Goal: Transaction & Acquisition: Purchase product/service

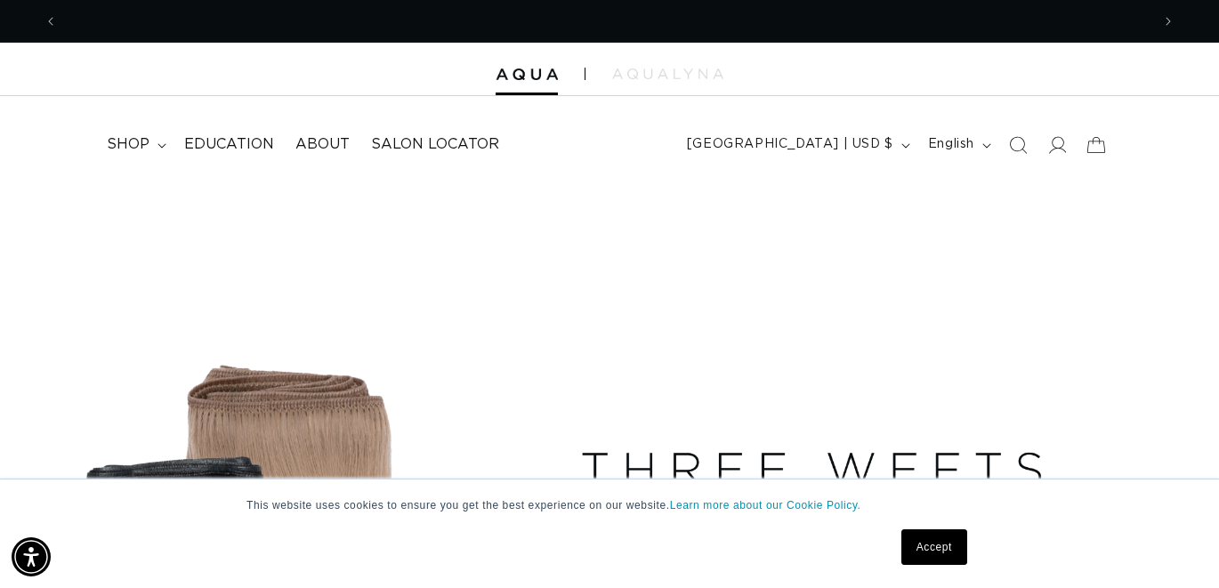
scroll to position [0, 2186]
click at [1055, 150] on icon at bounding box center [1057, 144] width 19 height 19
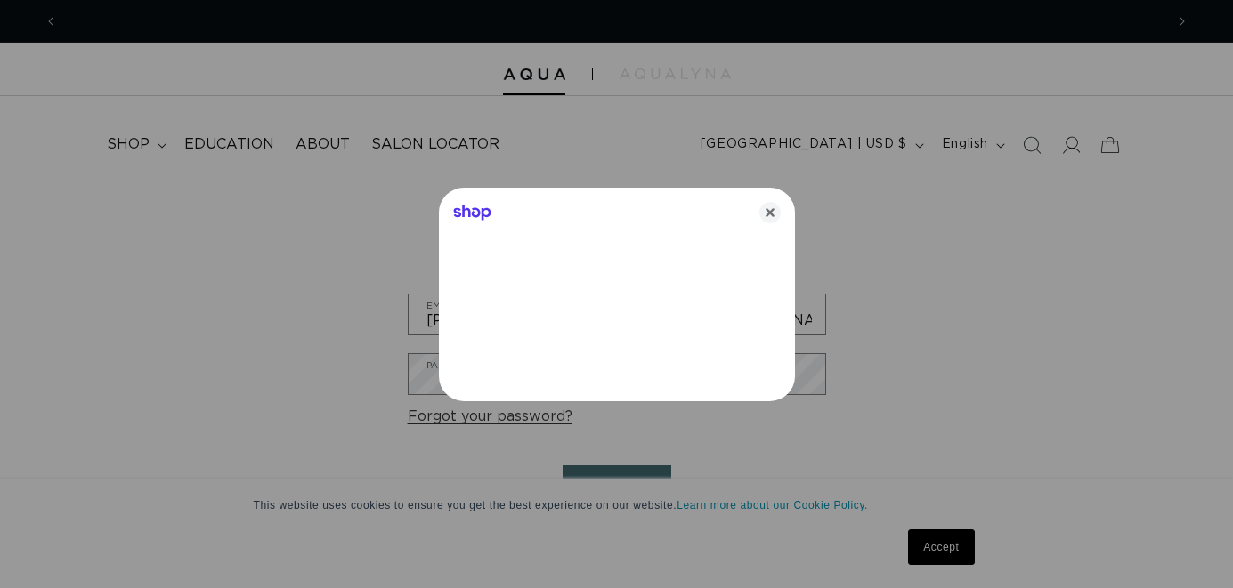
scroll to position [0, 1106]
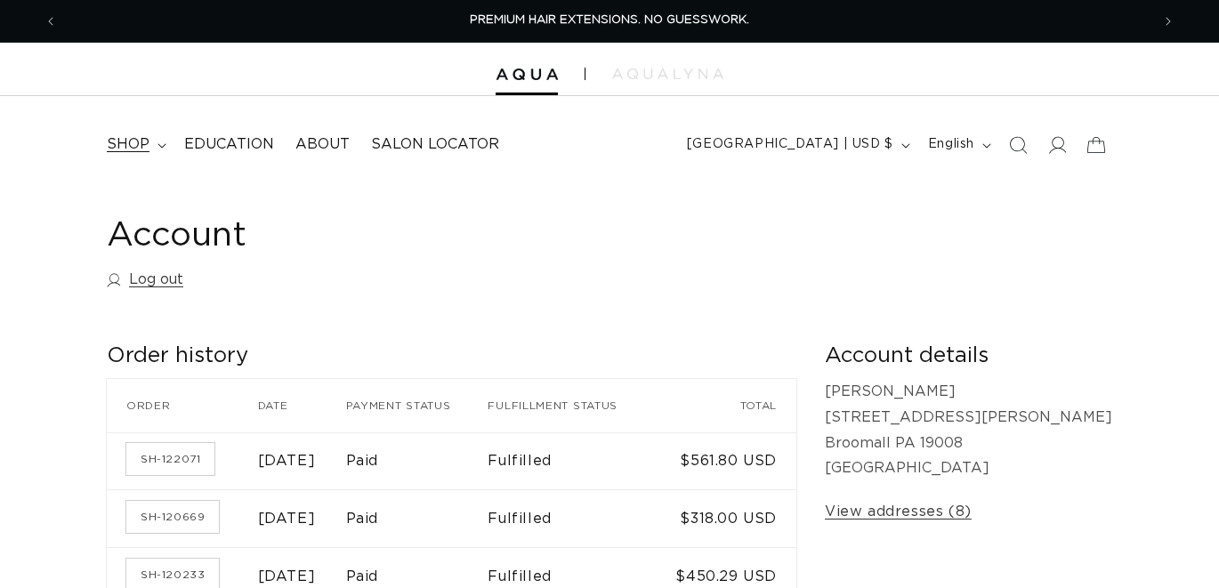
click at [137, 141] on span "shop" at bounding box center [128, 144] width 43 height 19
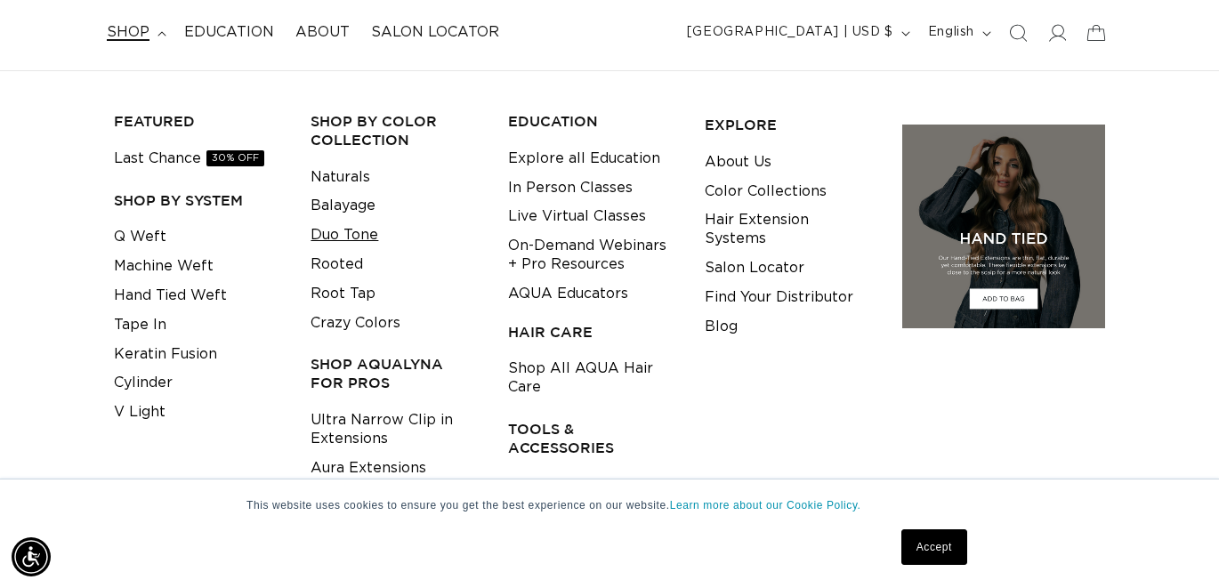
scroll to position [113, 0]
click at [163, 322] on link "Tape In" at bounding box center [140, 324] width 53 height 29
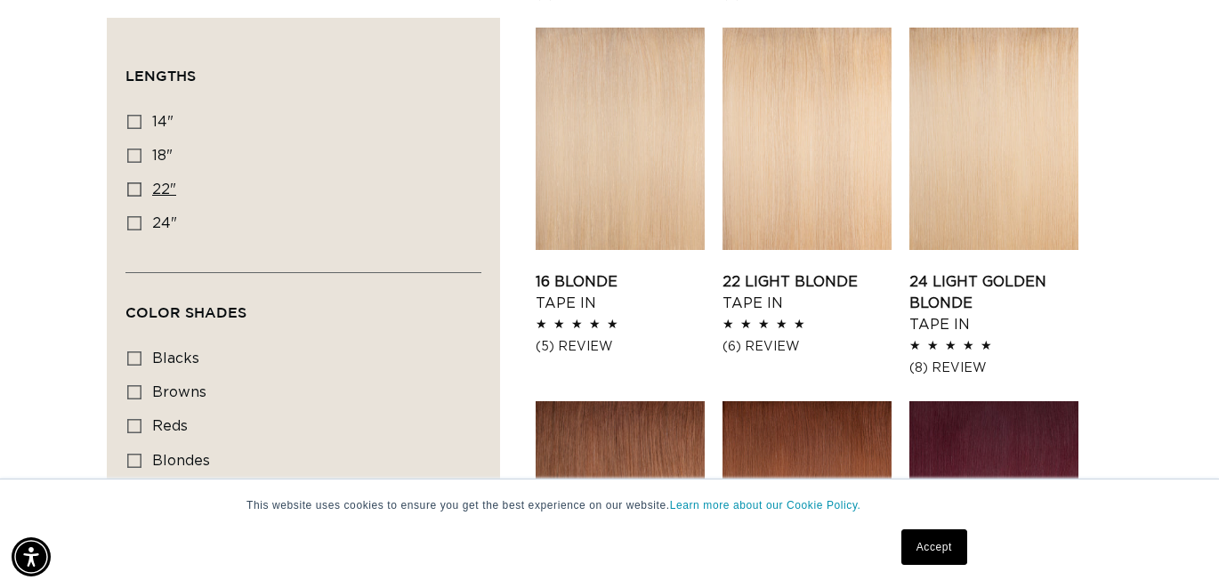
scroll to position [1687, 0]
click at [133, 217] on icon at bounding box center [134, 223] width 14 height 14
click at [133, 217] on input "24" 24" (27 products)" at bounding box center [134, 223] width 14 height 14
checkbox input "true"
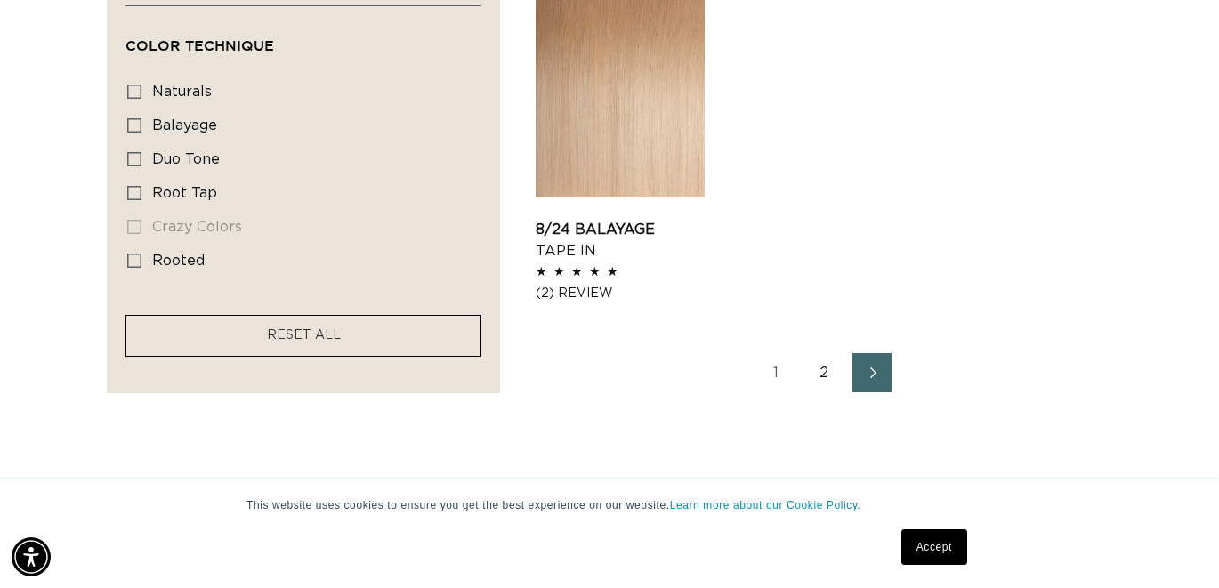
click at [823, 371] on link "2" at bounding box center [824, 372] width 39 height 39
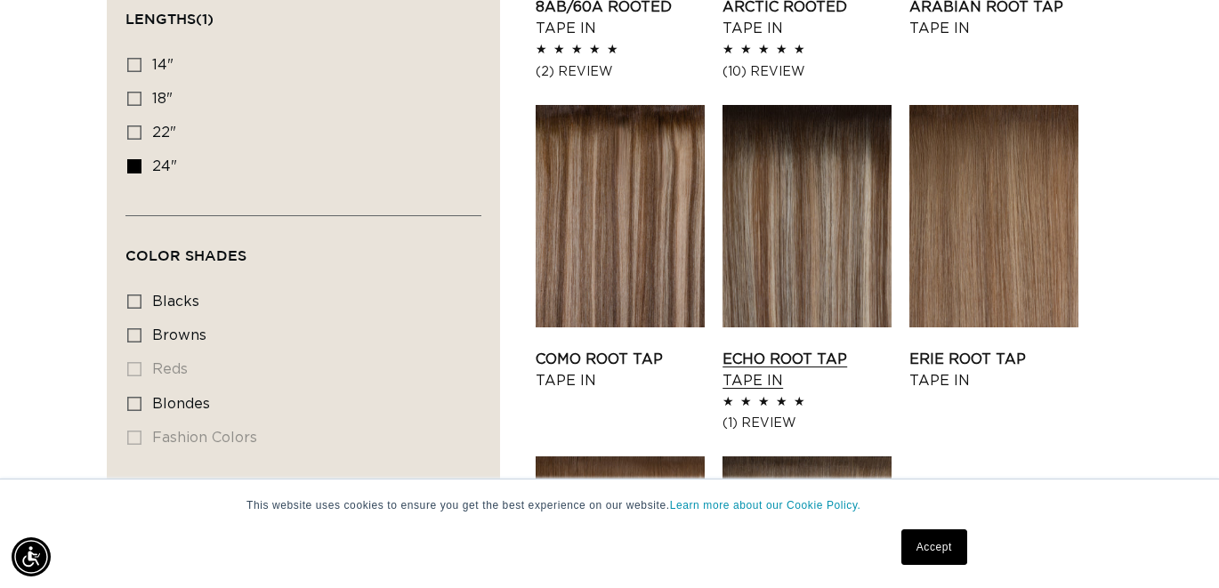
click at [816, 349] on link "Echo Root Tap Tape In" at bounding box center [807, 370] width 169 height 43
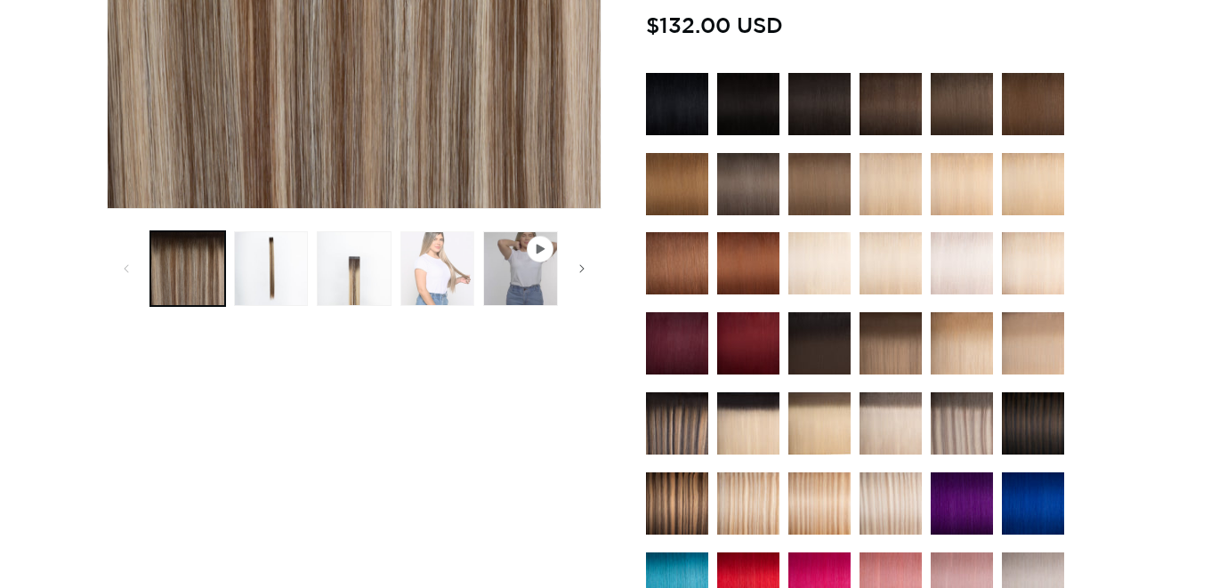
click at [456, 260] on button "Load image 4 in gallery view" at bounding box center [438, 268] width 75 height 75
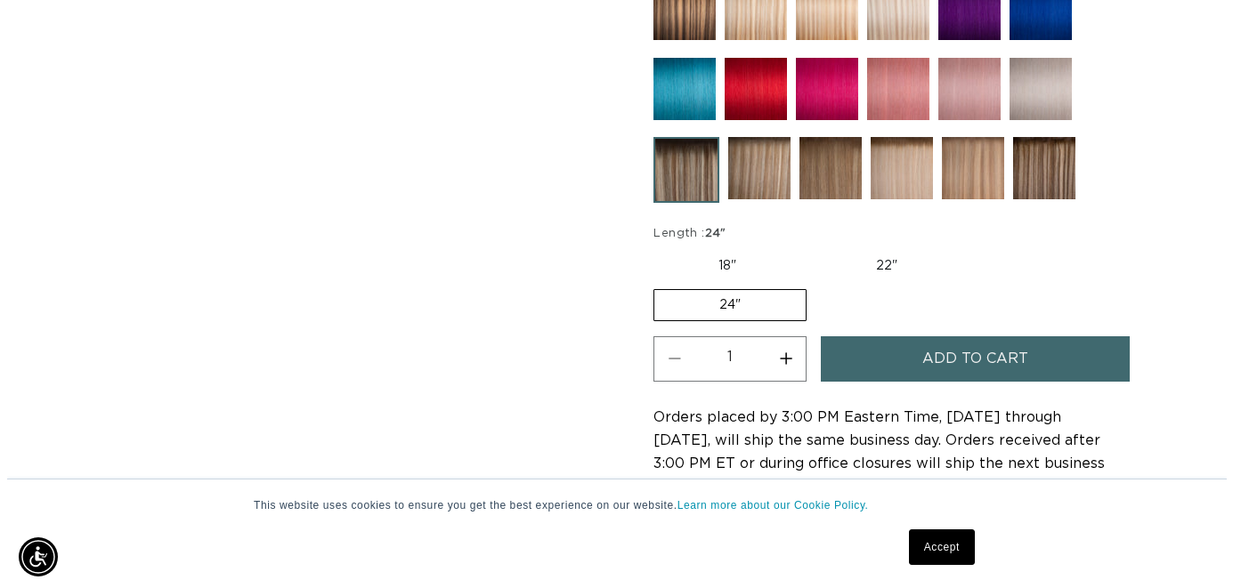
scroll to position [988, 0]
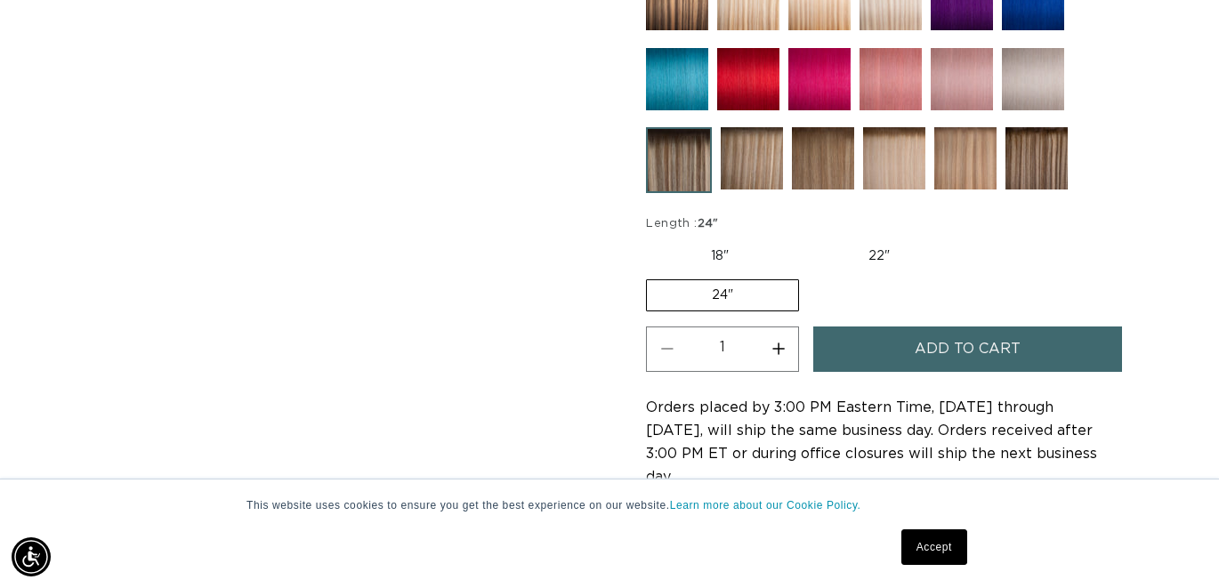
click at [975, 354] on span "Add to cart" at bounding box center [968, 349] width 106 height 45
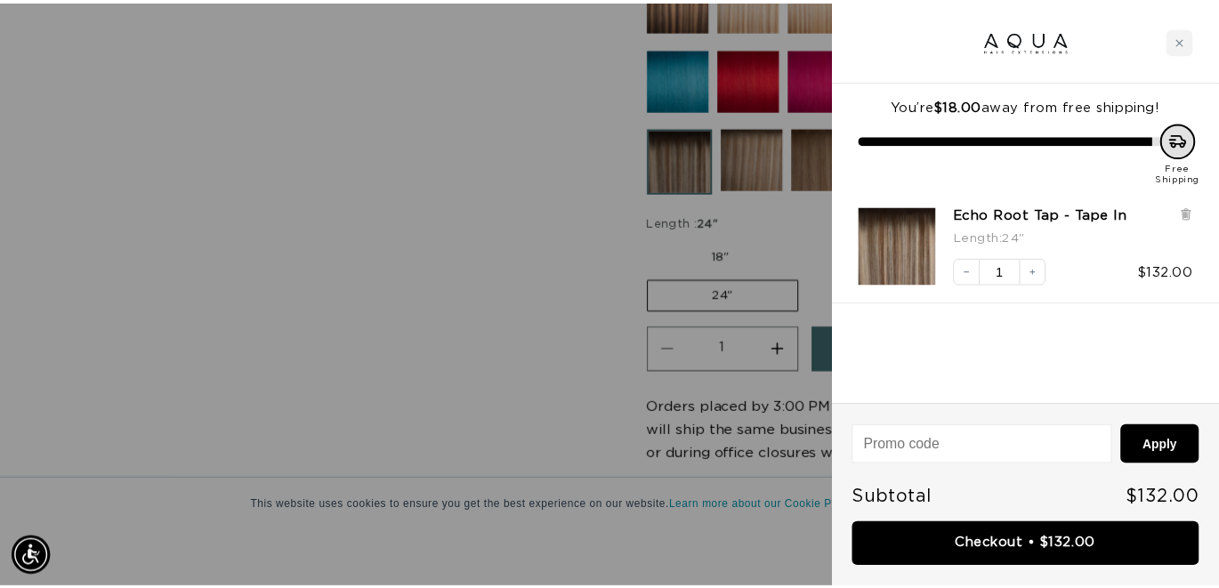
scroll to position [0, 1106]
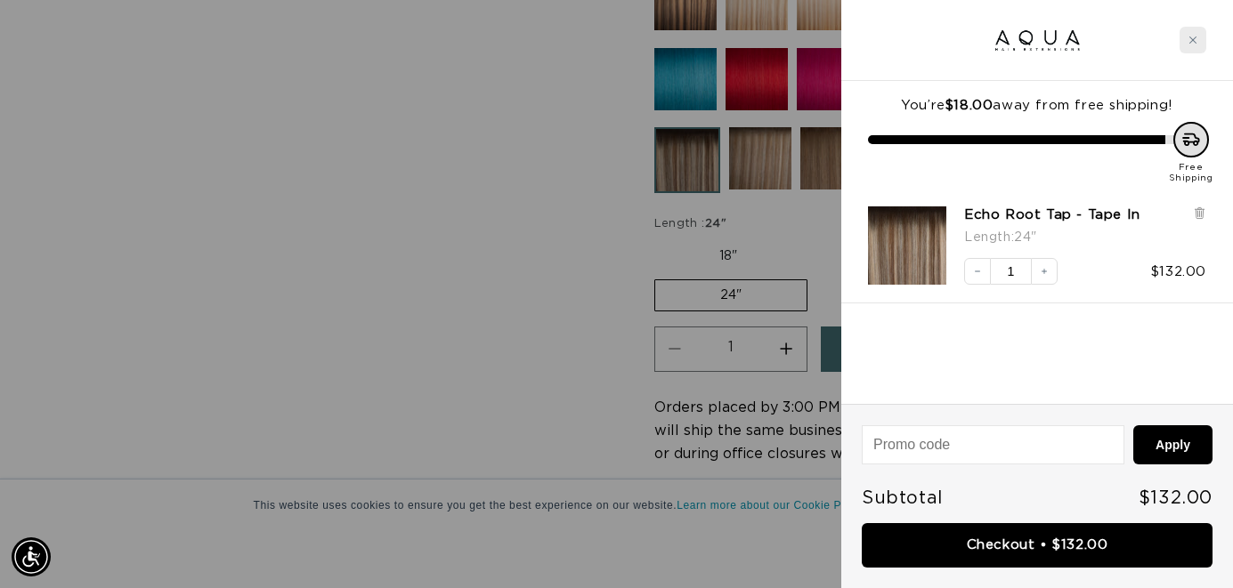
click at [1194, 33] on div "Close cart" at bounding box center [1192, 40] width 27 height 27
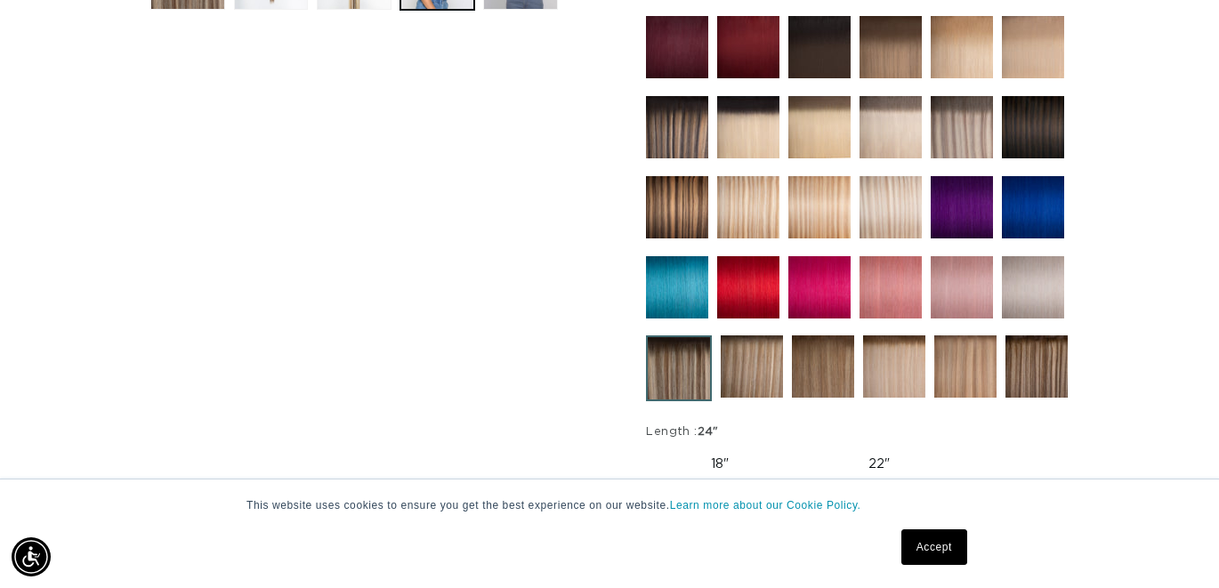
scroll to position [0, 0]
click at [1024, 357] on img at bounding box center [1037, 367] width 62 height 62
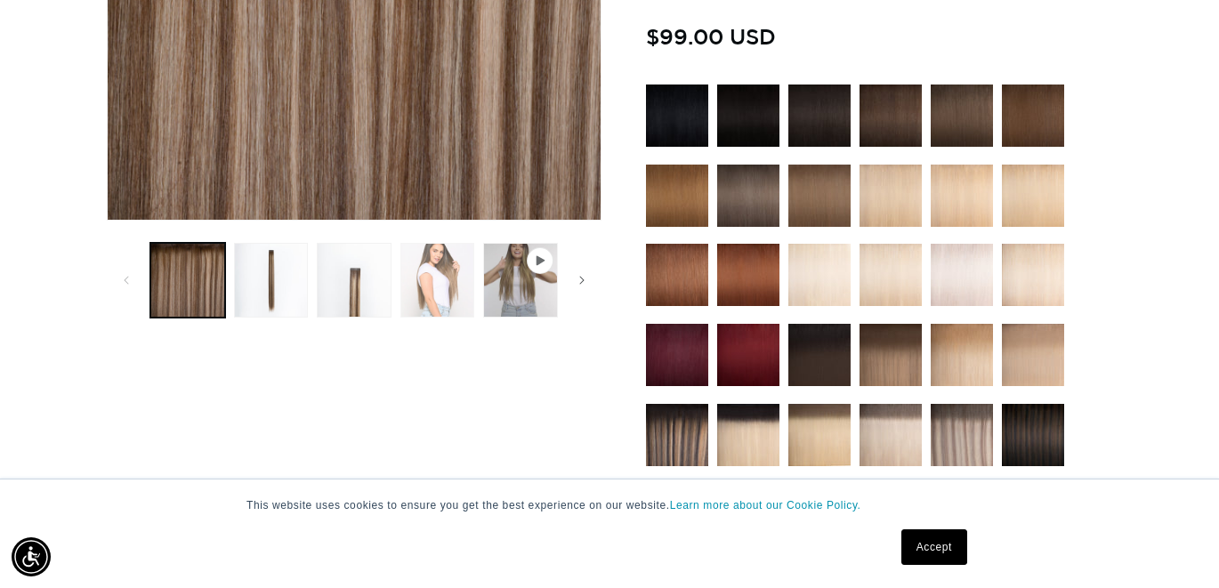
click at [425, 281] on button "Load image 4 in gallery view" at bounding box center [438, 280] width 75 height 75
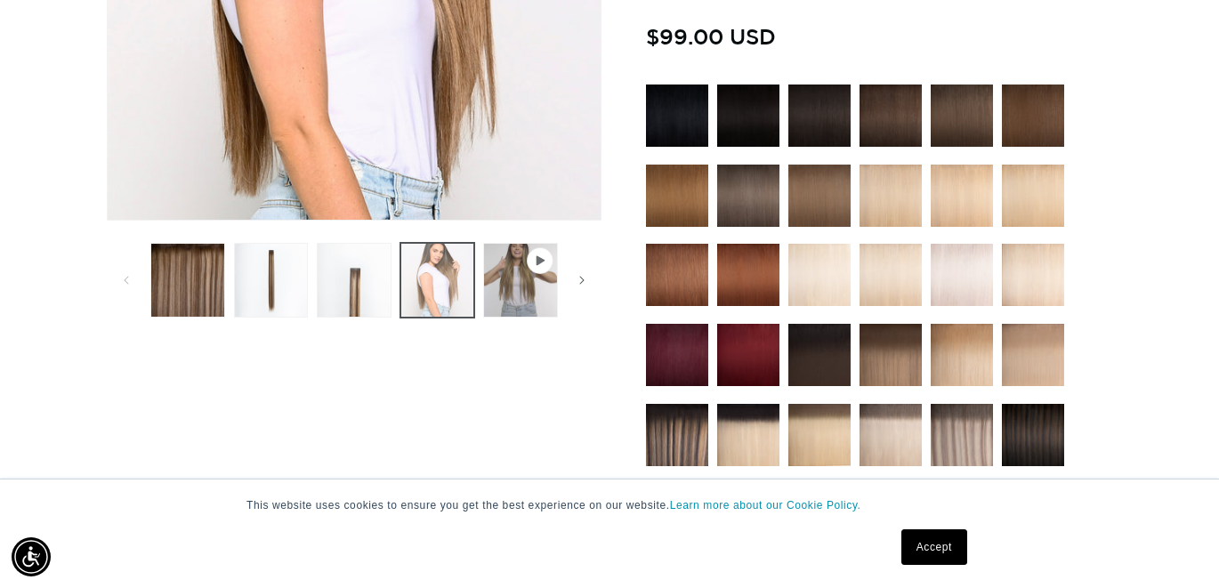
scroll to position [0, 1093]
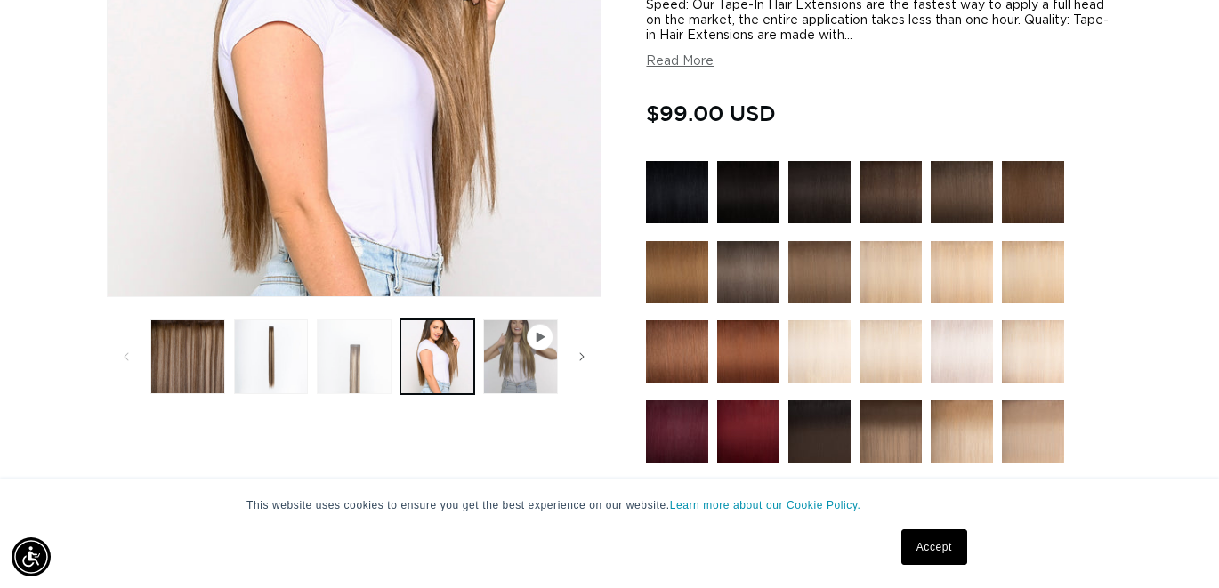
click at [347, 349] on button "Load image 3 in gallery view" at bounding box center [354, 357] width 75 height 75
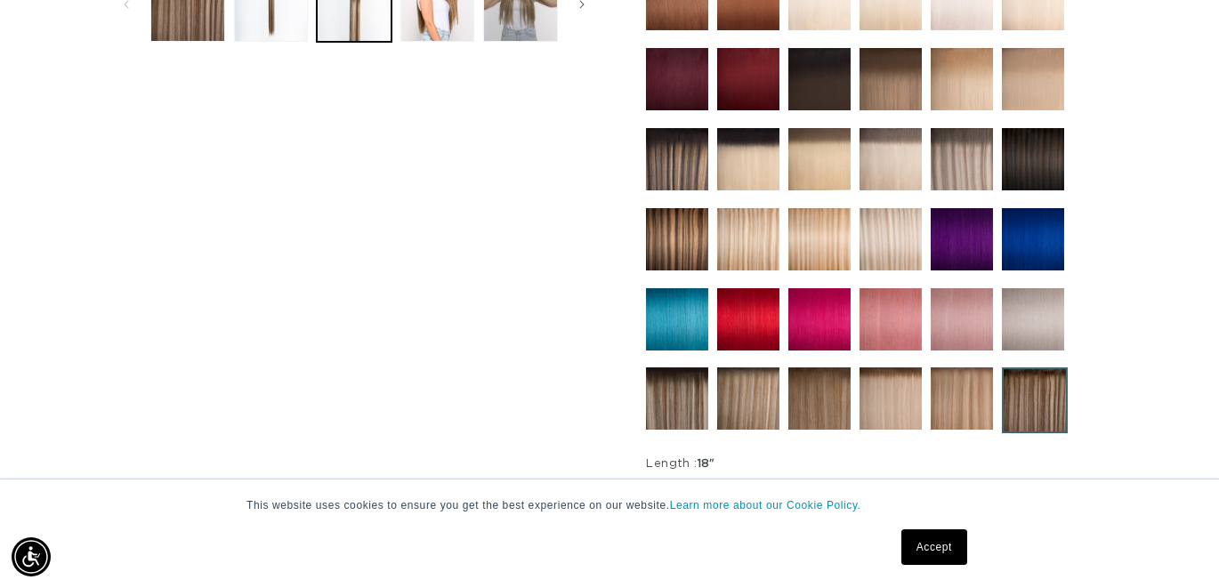
scroll to position [973, 0]
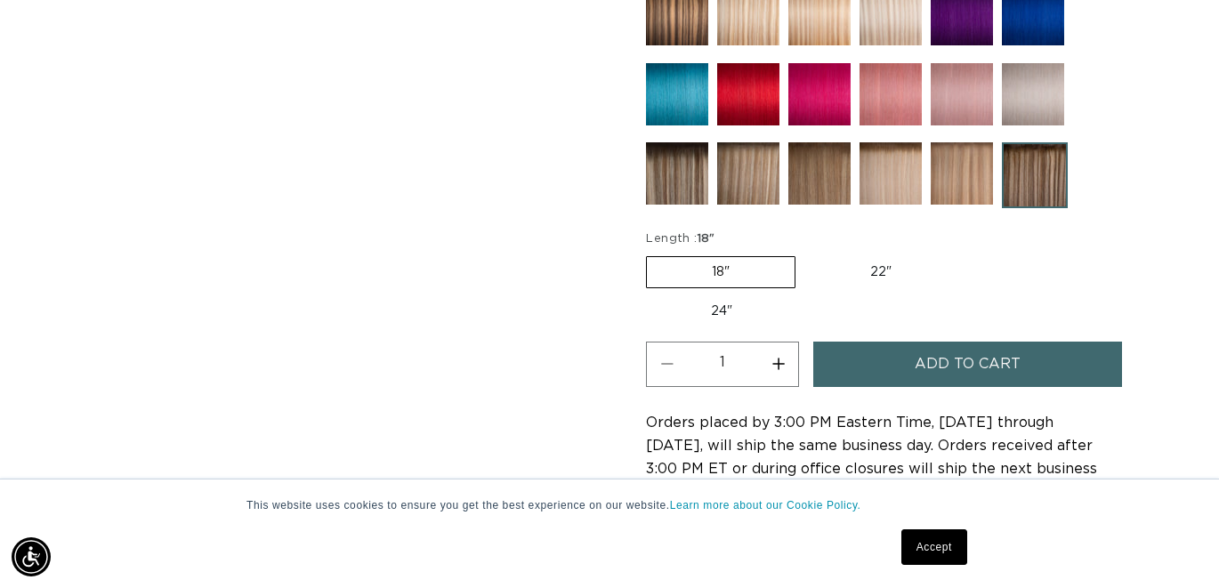
click at [705, 305] on label "24" Variant sold out or unavailable" at bounding box center [721, 311] width 151 height 30
click at [966, 254] on input "24" Variant sold out or unavailable" at bounding box center [966, 253] width 1 height 1
radio input "true"
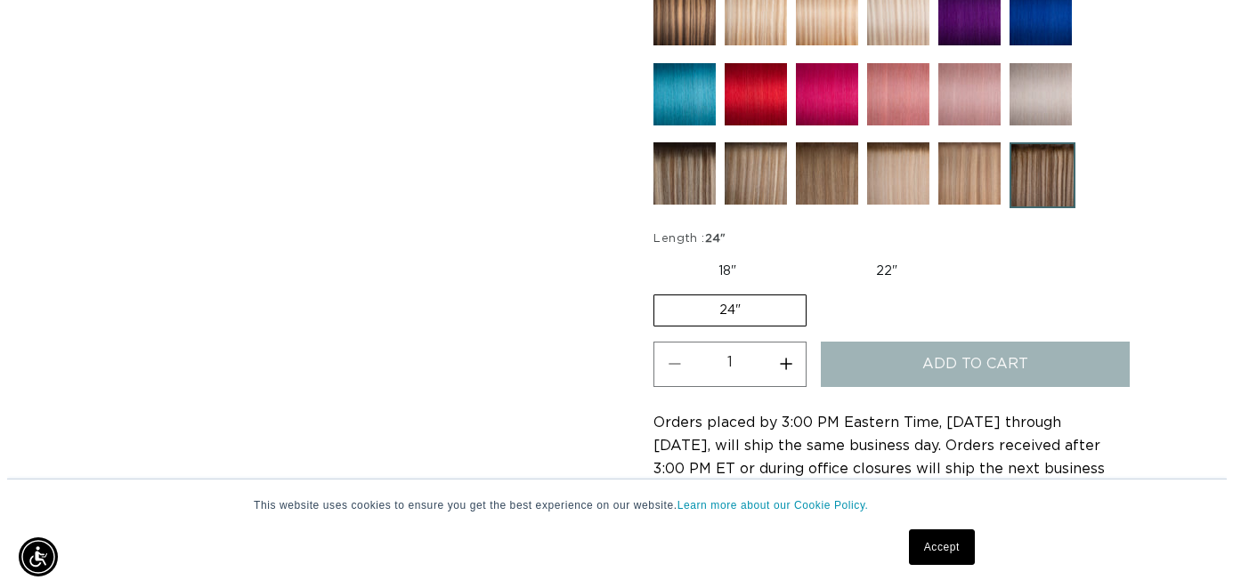
scroll to position [0, 1093]
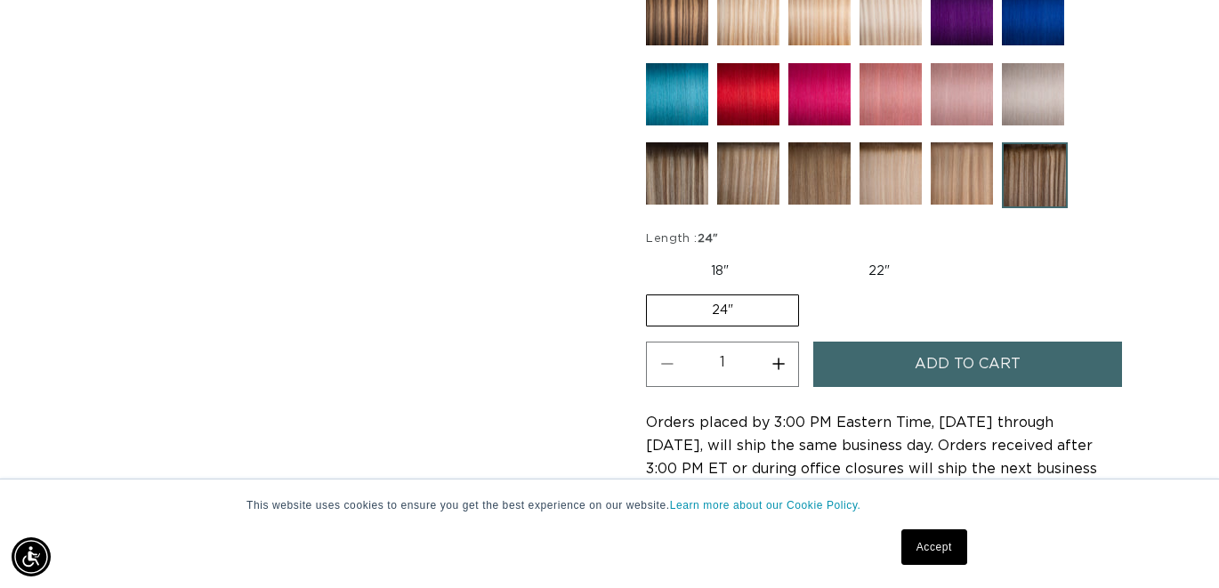
click at [888, 370] on button "Add to cart" at bounding box center [967, 364] width 309 height 45
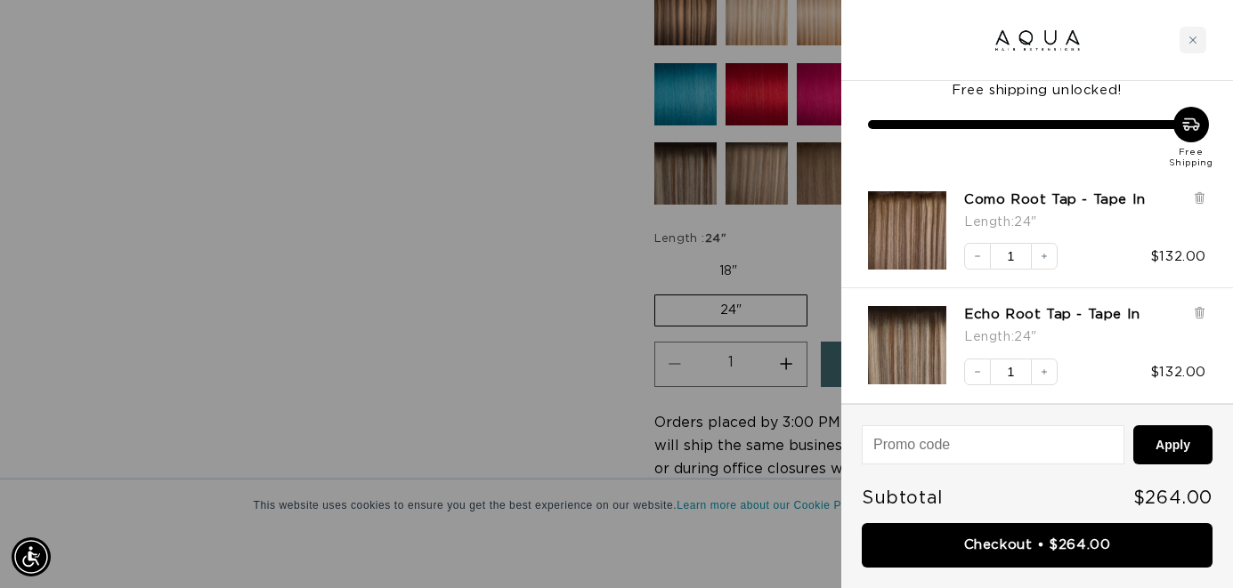
click at [920, 220] on img "Como Root Tap - Tape In - 24&quot;" at bounding box center [907, 230] width 78 height 78
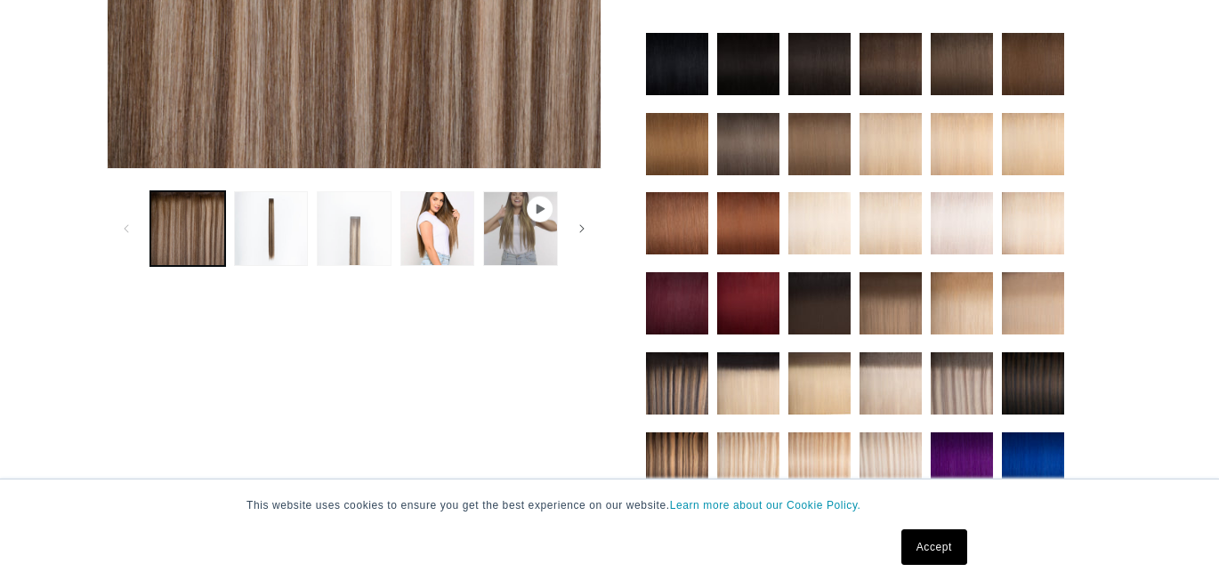
click at [353, 232] on button "Load image 3 in gallery view" at bounding box center [354, 228] width 75 height 75
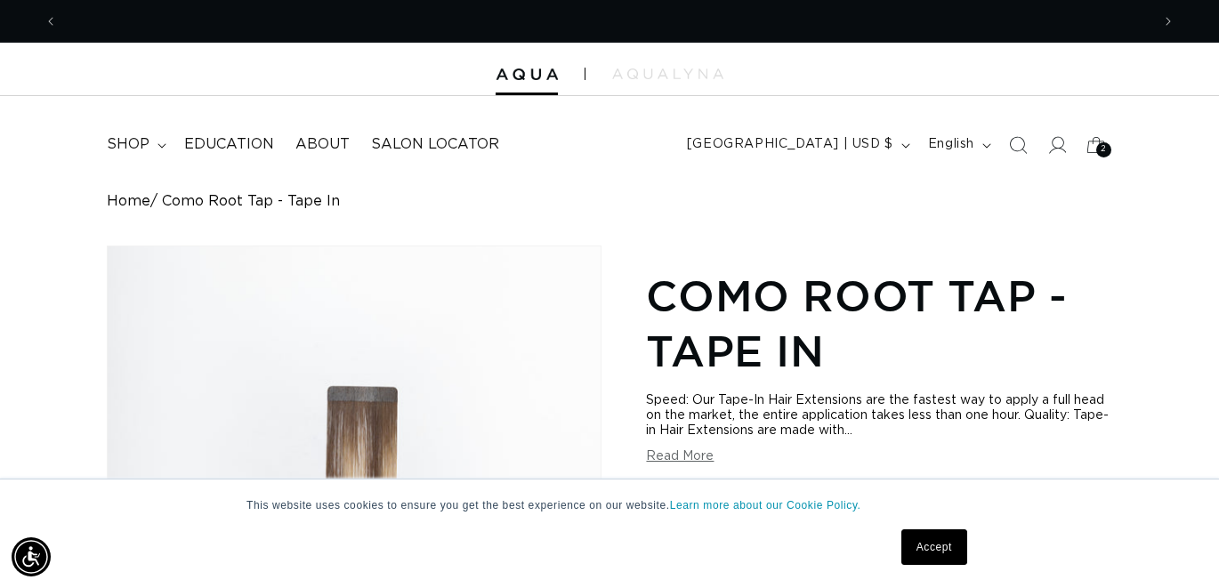
scroll to position [0, 2186]
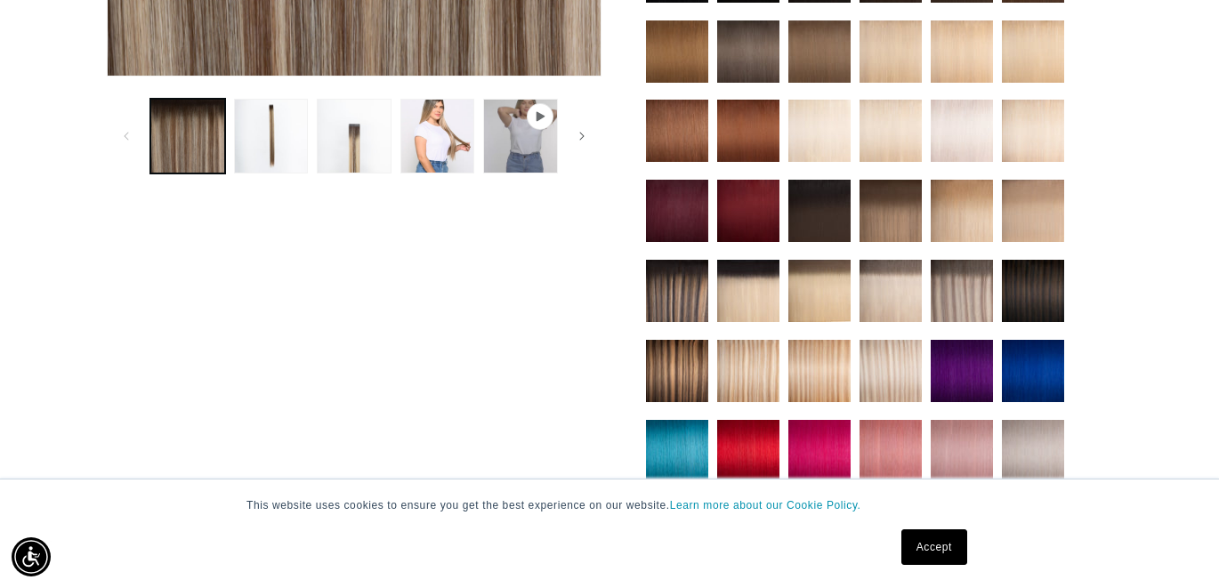
scroll to position [707, 0]
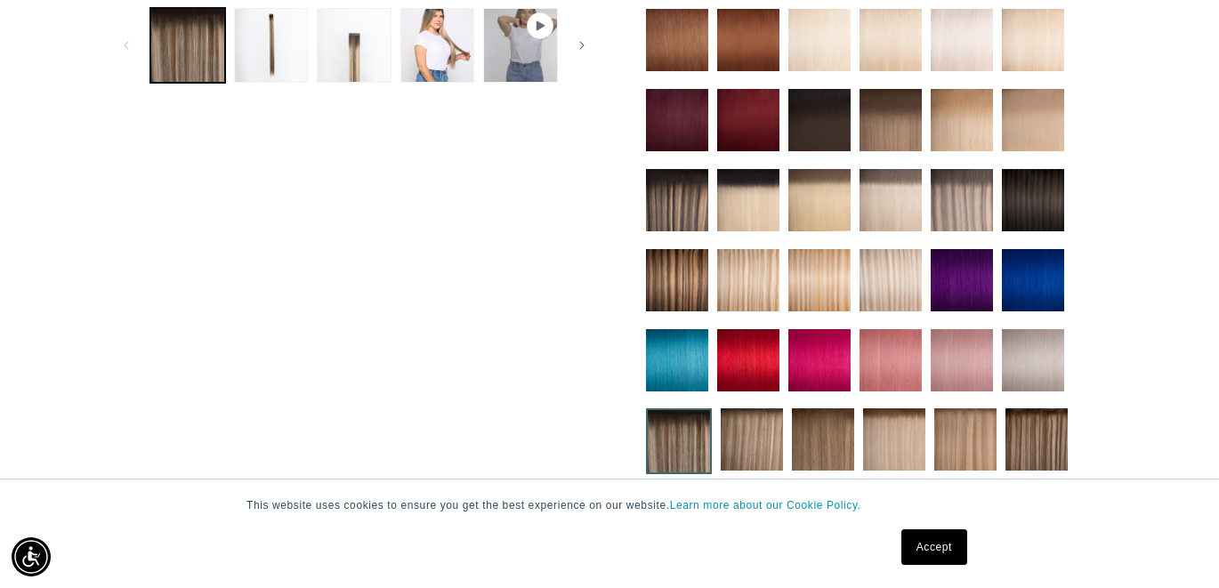
click at [734, 279] on img at bounding box center [748, 280] width 62 height 62
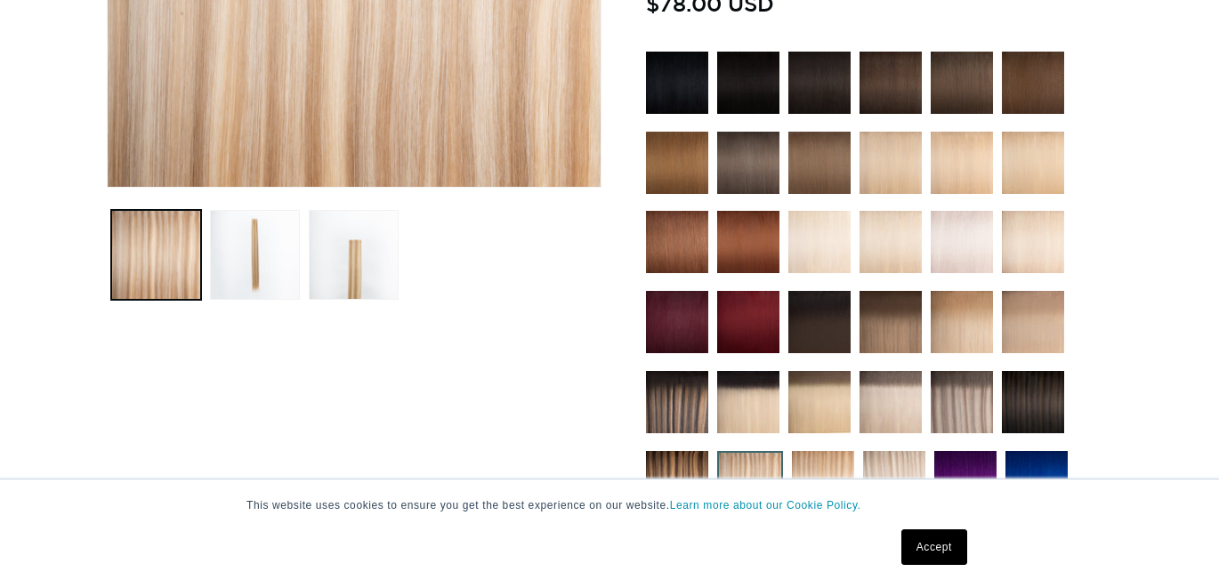
click at [891, 487] on div "This website uses cookies to ensure you get the best experience on our website.…" at bounding box center [610, 534] width 890 height 109
click at [884, 465] on img at bounding box center [894, 482] width 62 height 62
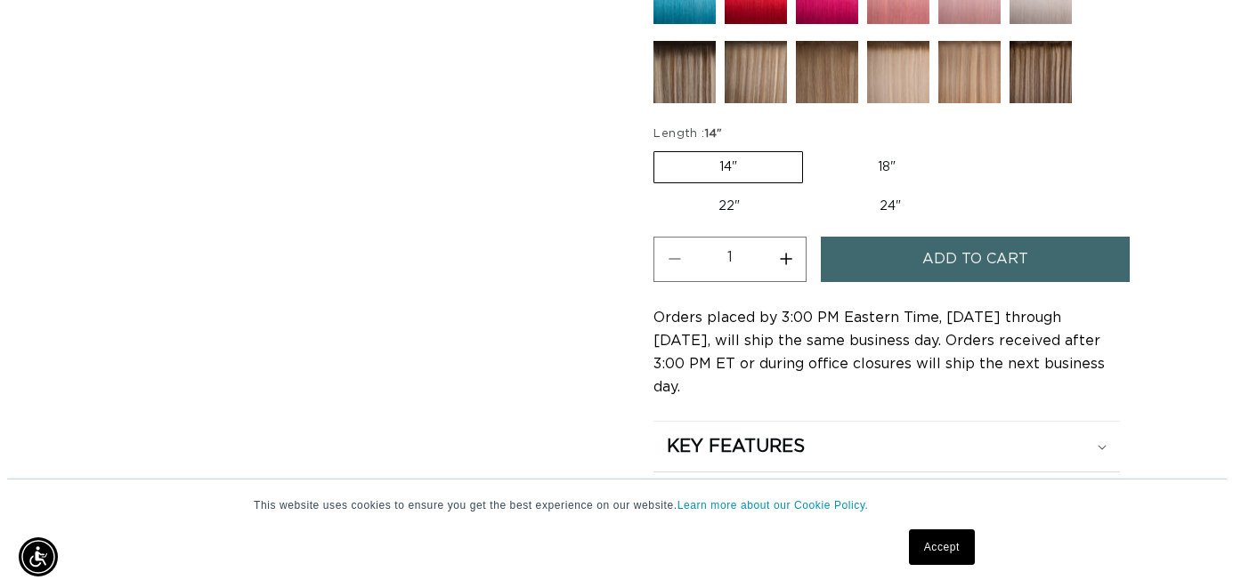
scroll to position [0, 1093]
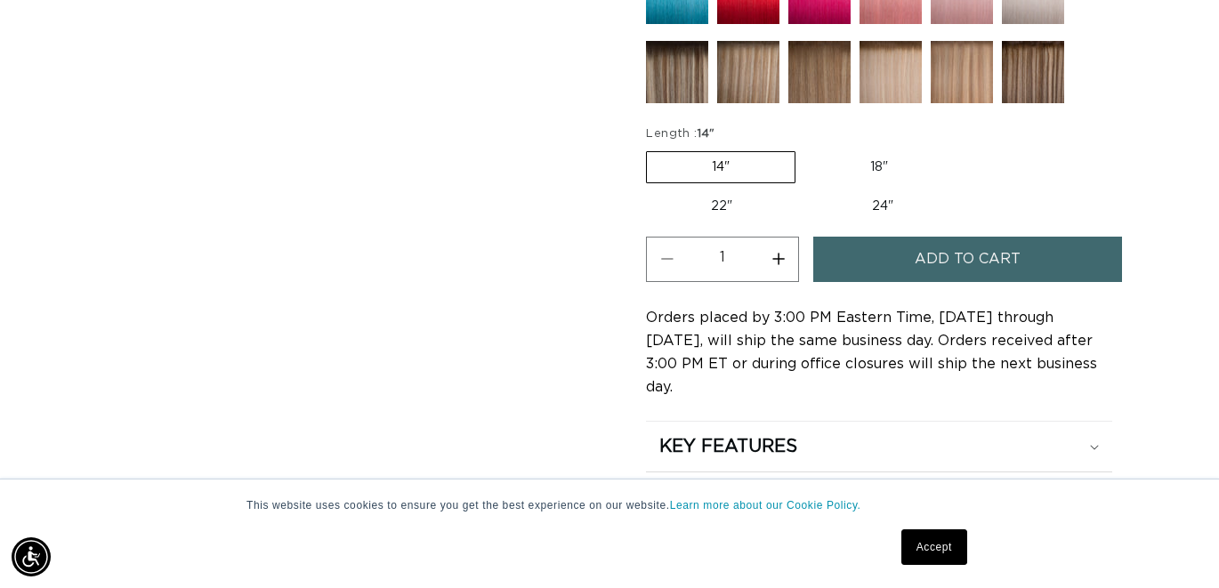
click at [868, 206] on label "24" Variant sold out or unavailable" at bounding box center [882, 206] width 151 height 30
click at [807, 189] on input "24" Variant sold out or unavailable" at bounding box center [806, 188] width 1 height 1
radio input "true"
click at [935, 261] on span "Add to cart" at bounding box center [968, 259] width 106 height 45
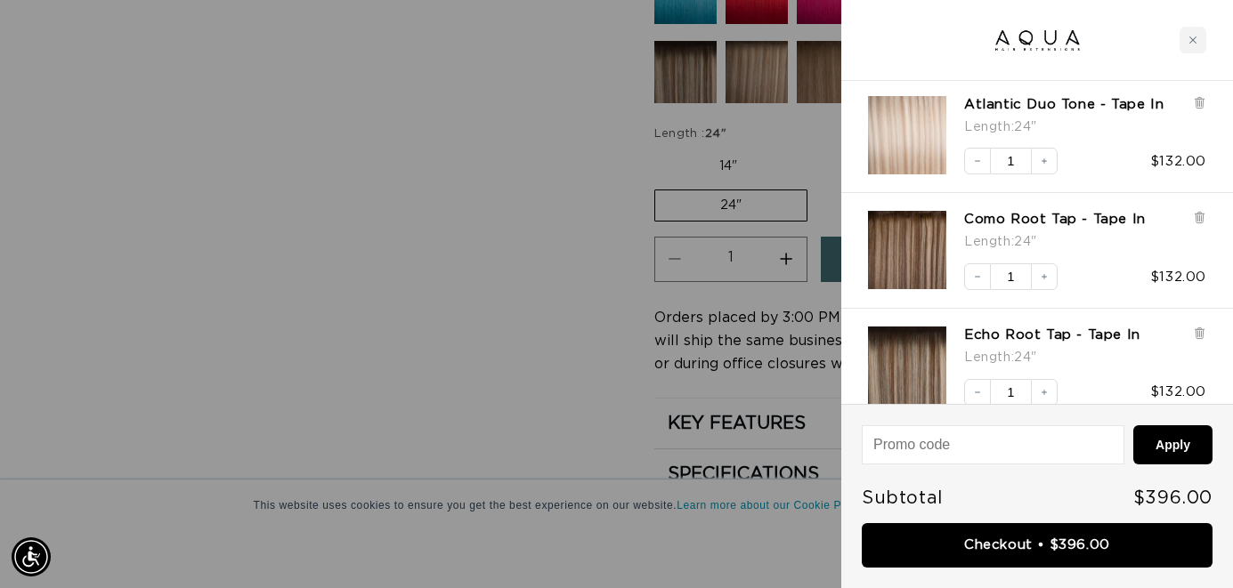
scroll to position [125, 0]
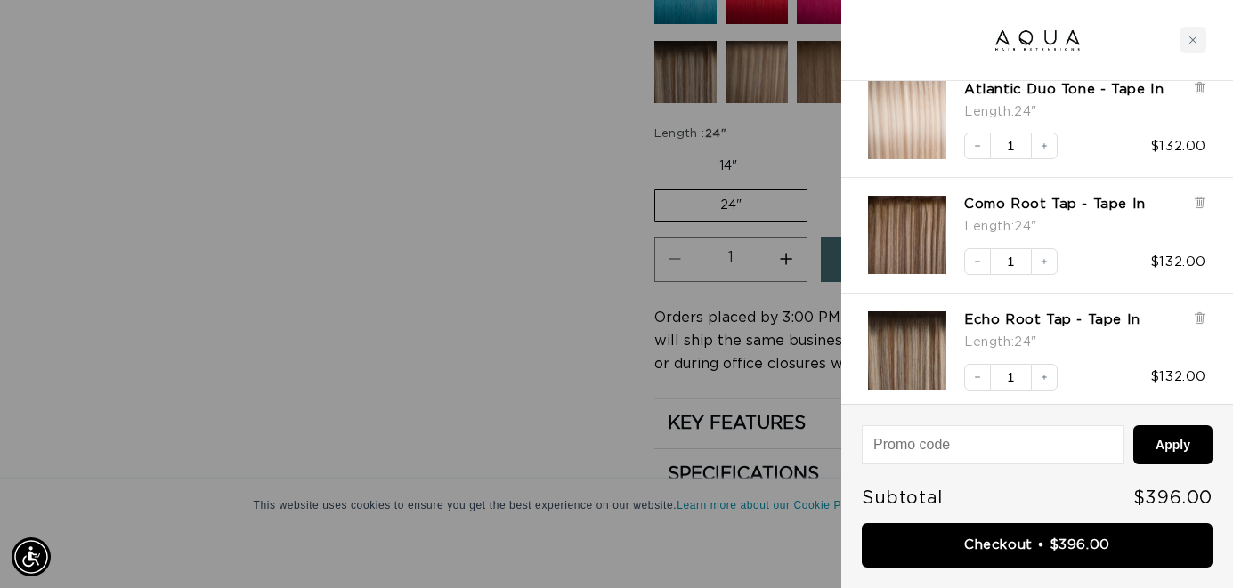
click at [889, 342] on img "Echo Root Tap - Tape In - 24&quot;" at bounding box center [907, 351] width 78 height 78
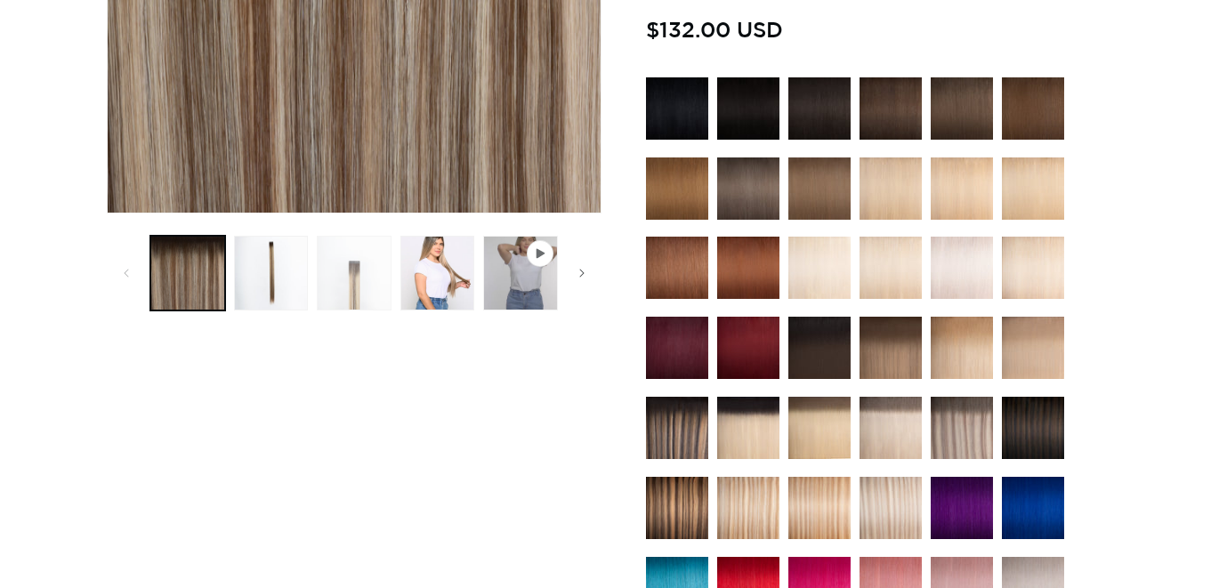
click at [349, 277] on button "Load image 3 in gallery view" at bounding box center [354, 273] width 75 height 75
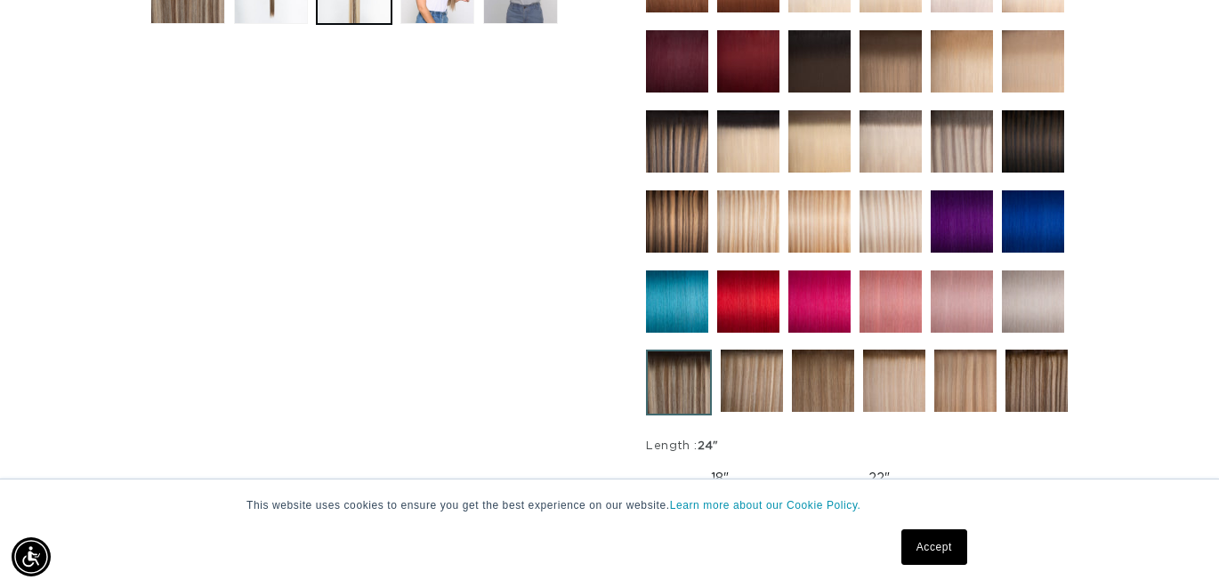
scroll to position [805, 0]
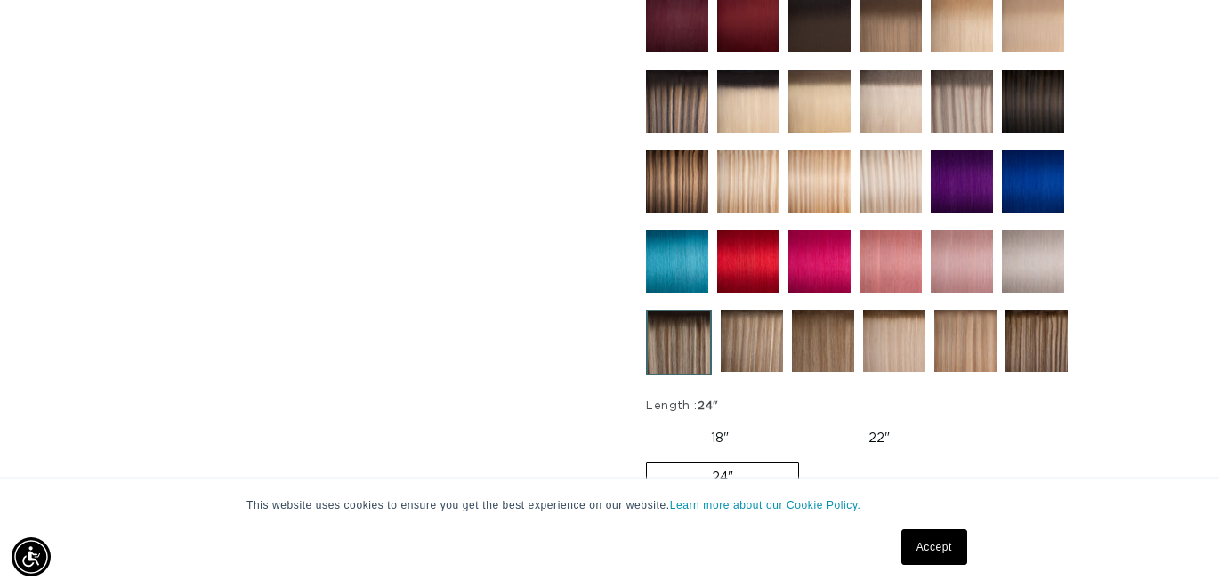
drag, startPoint x: 1040, startPoint y: 341, endPoint x: 1001, endPoint y: 338, distance: 38.4
click at [1040, 341] on img at bounding box center [1037, 341] width 62 height 62
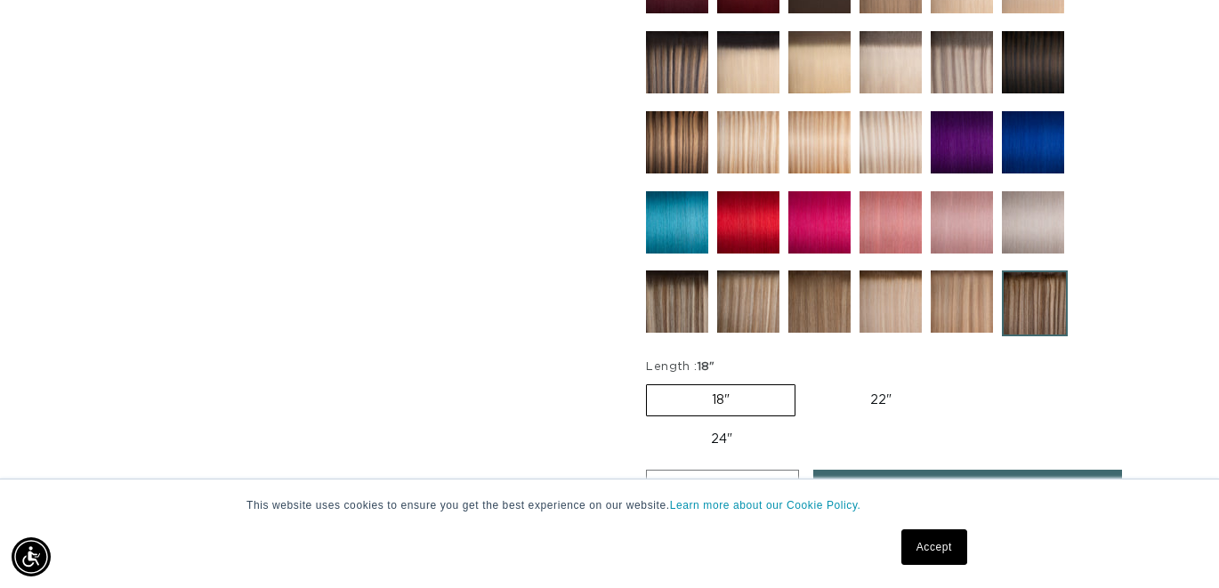
scroll to position [0, 2186]
click at [752, 428] on label "24" Variant sold out or unavailable" at bounding box center [721, 440] width 151 height 30
click at [966, 382] on input "24" Variant sold out or unavailable" at bounding box center [966, 381] width 1 height 1
radio input "true"
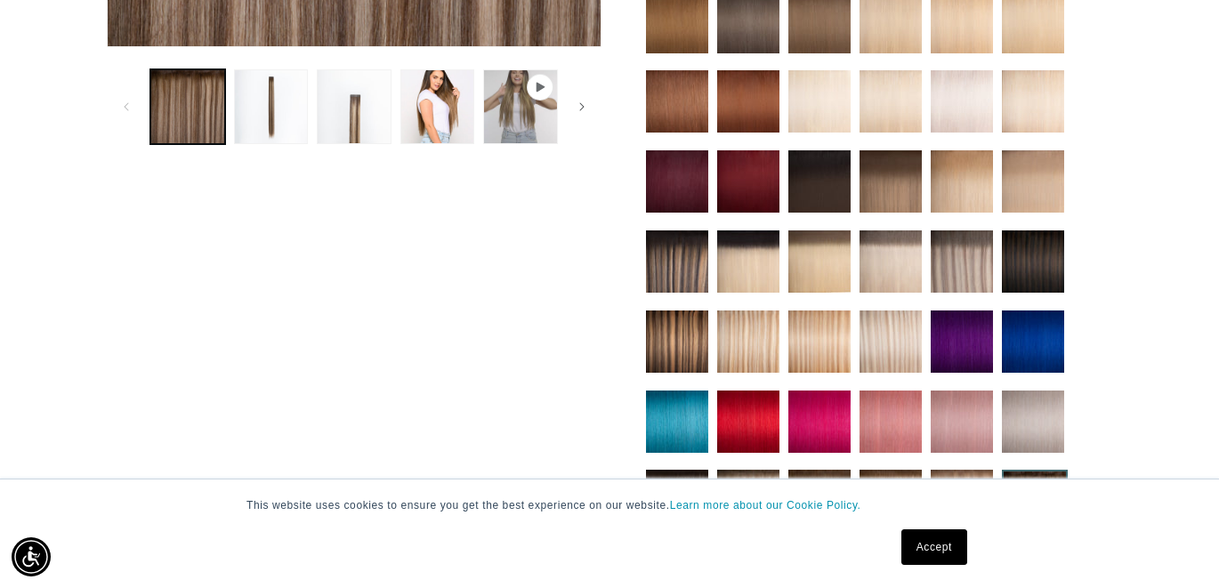
scroll to position [538, 0]
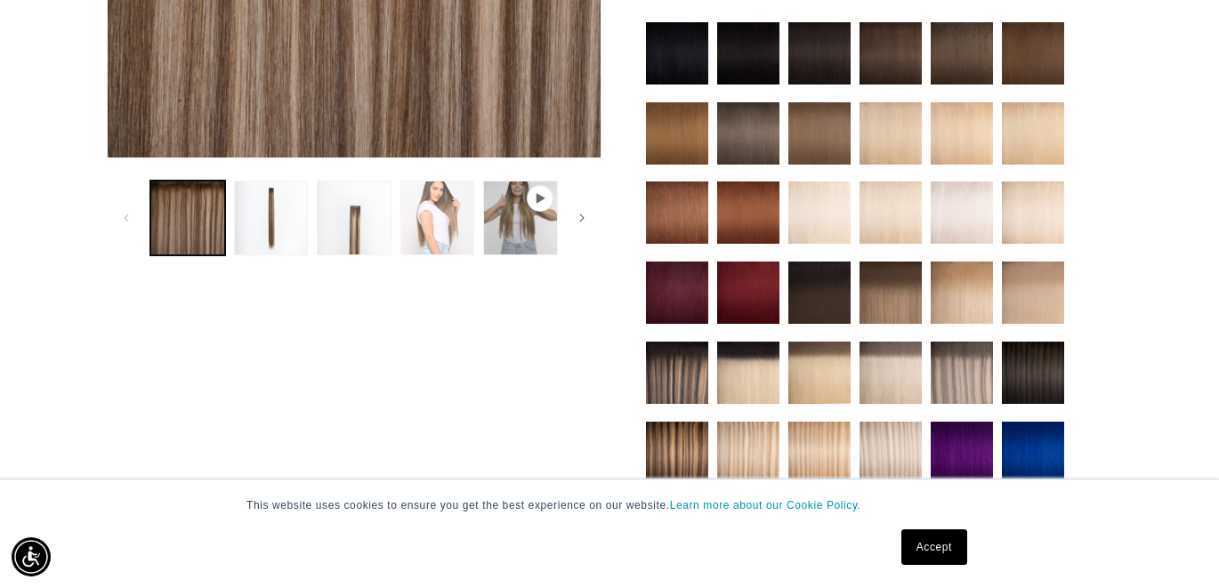
click at [437, 204] on button "Load image 4 in gallery view" at bounding box center [438, 218] width 75 height 75
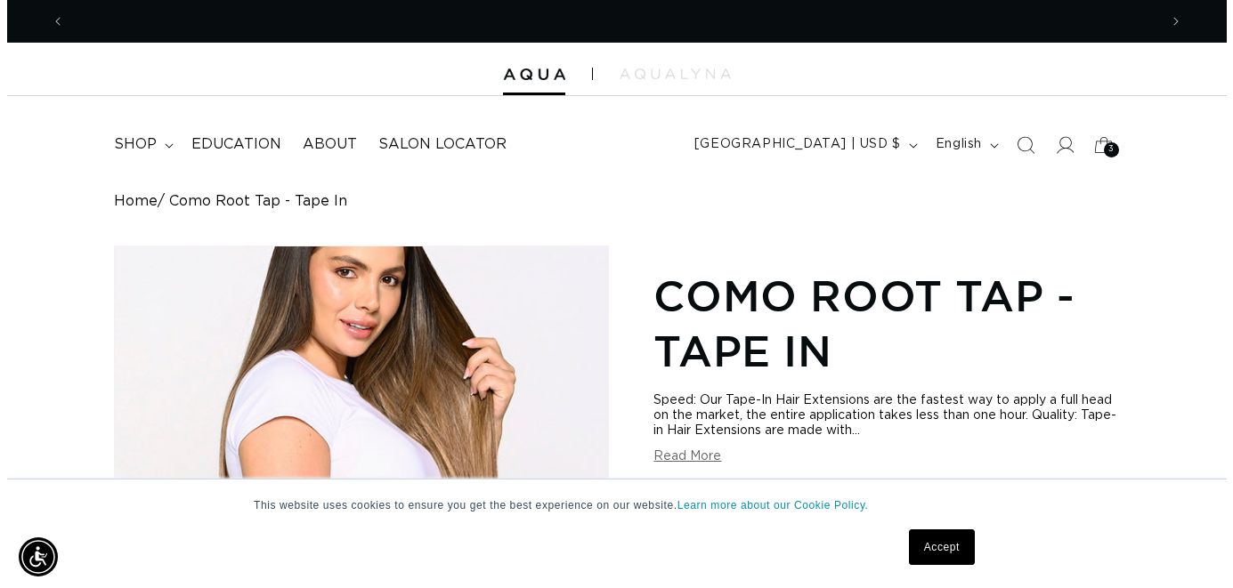
scroll to position [0, 0]
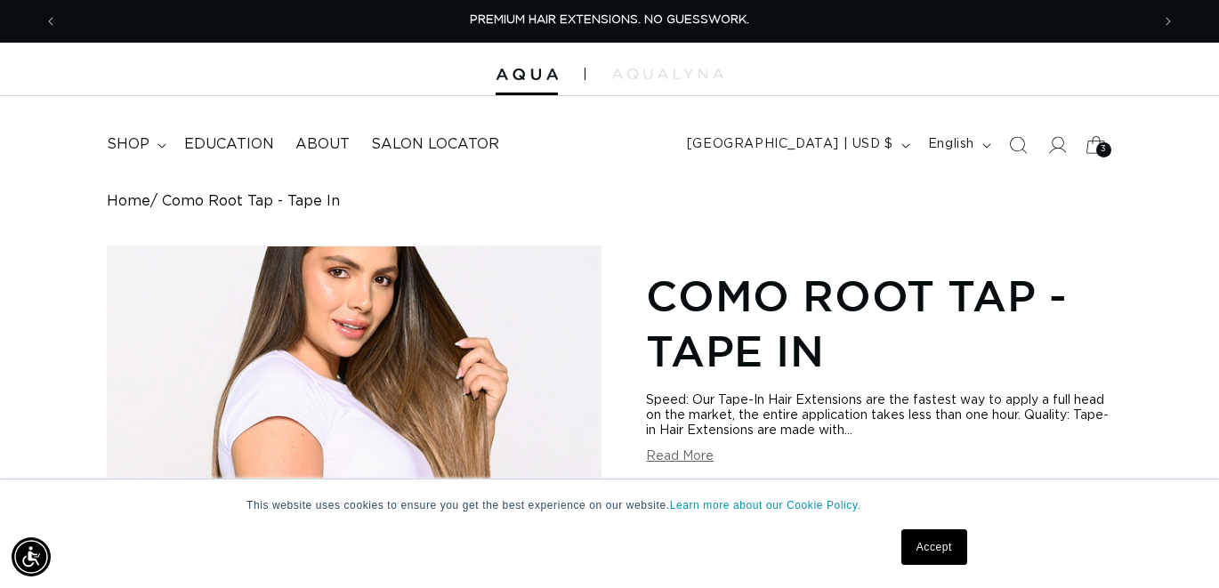
click at [1103, 149] on span "3" at bounding box center [1104, 149] width 6 height 15
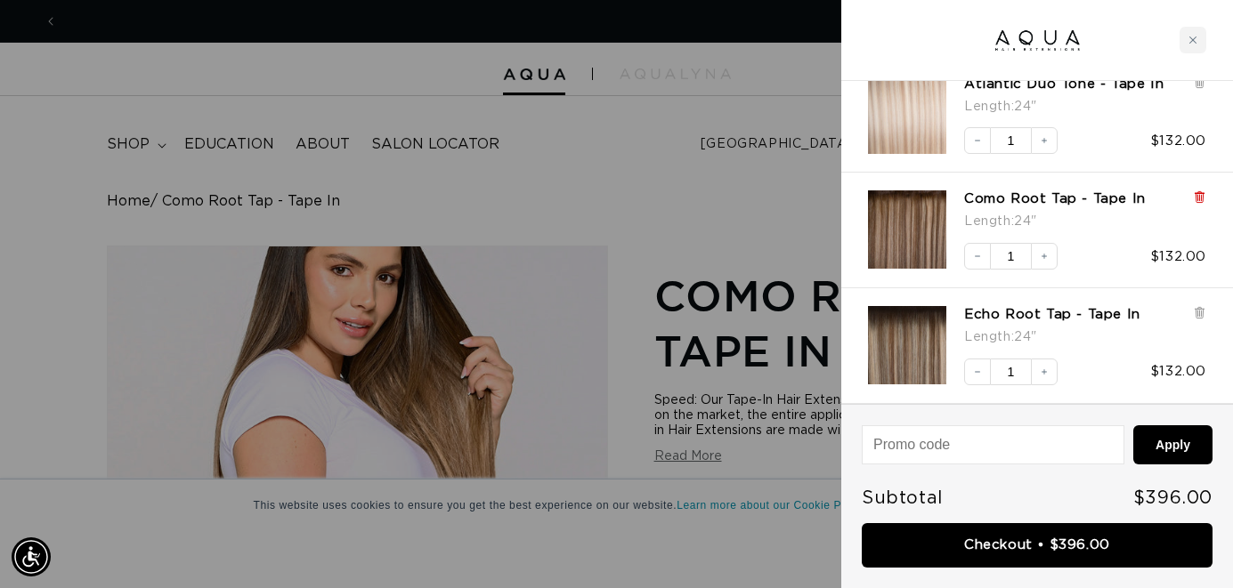
scroll to position [0, 2213]
click at [1198, 198] on icon at bounding box center [1198, 198] width 7 height 9
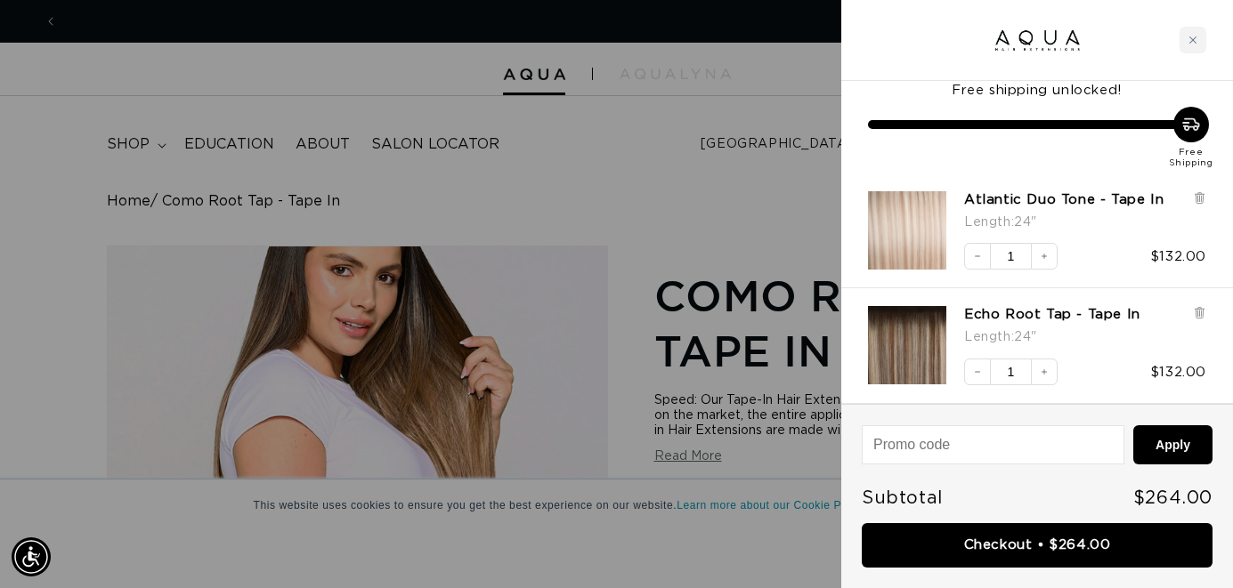
scroll to position [0, 0]
click at [1186, 39] on div "Close cart" at bounding box center [1192, 40] width 27 height 27
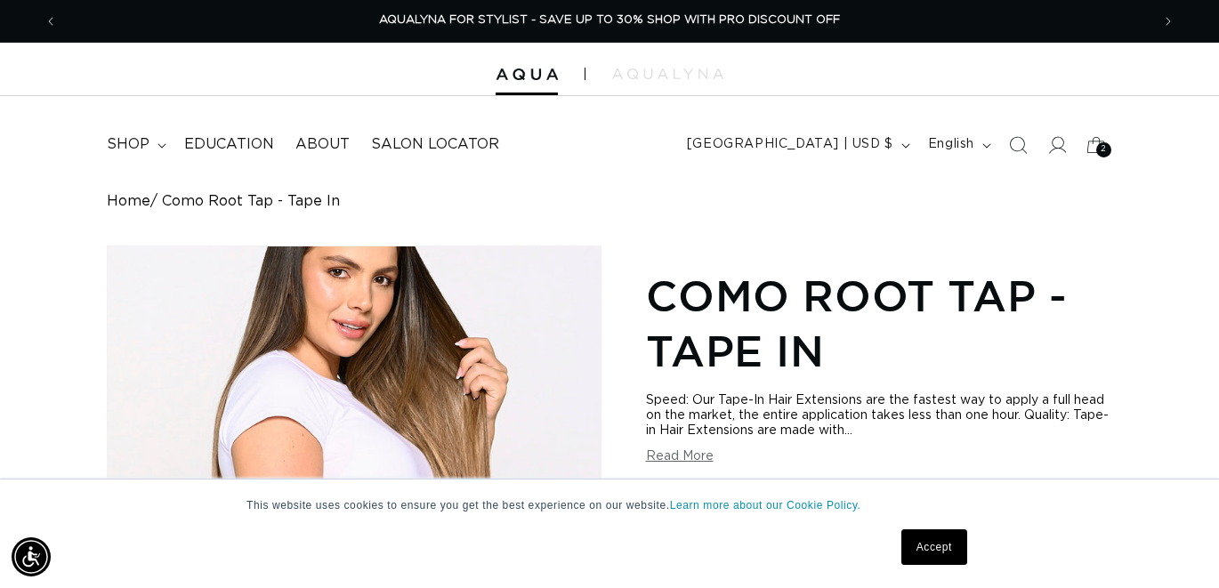
scroll to position [0, 2186]
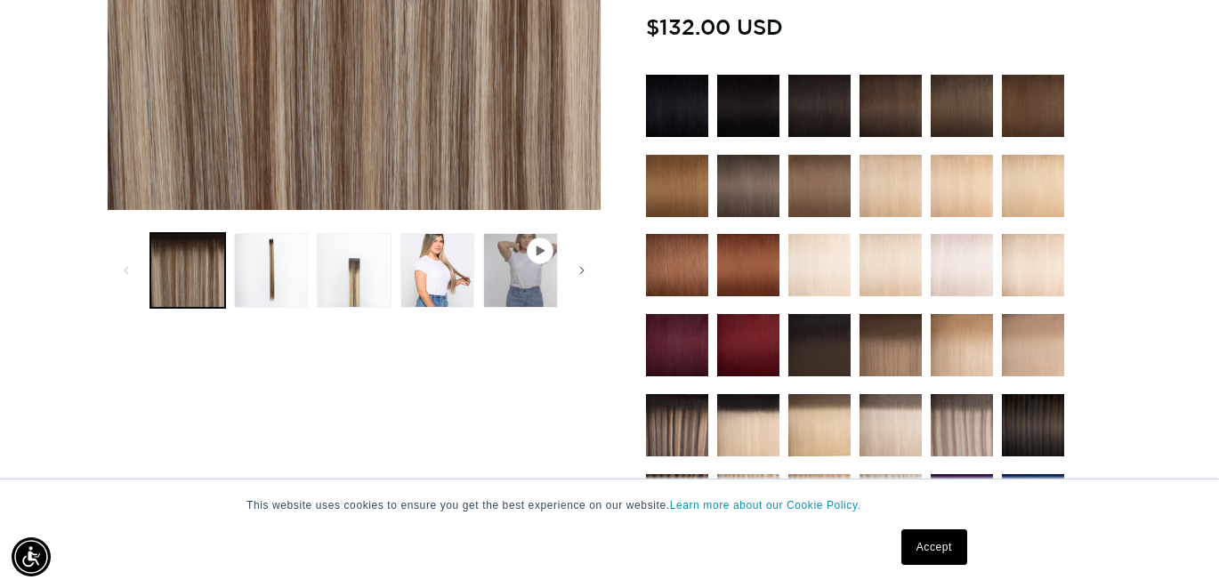
scroll to position [0, 1093]
click at [819, 192] on img at bounding box center [820, 186] width 62 height 62
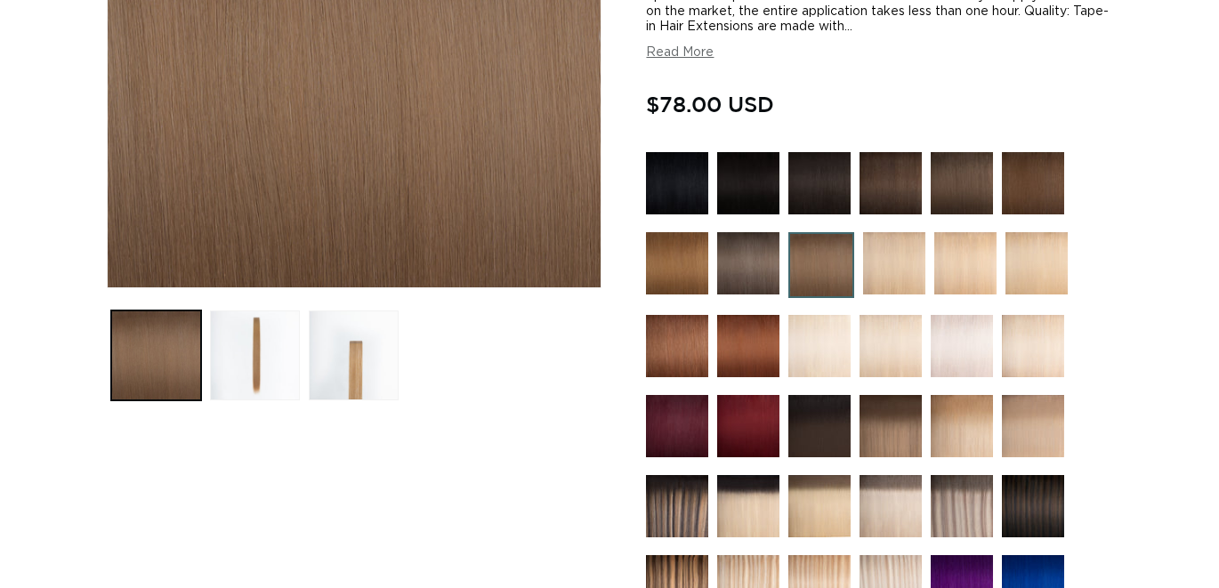
click at [762, 271] on img at bounding box center [748, 263] width 62 height 62
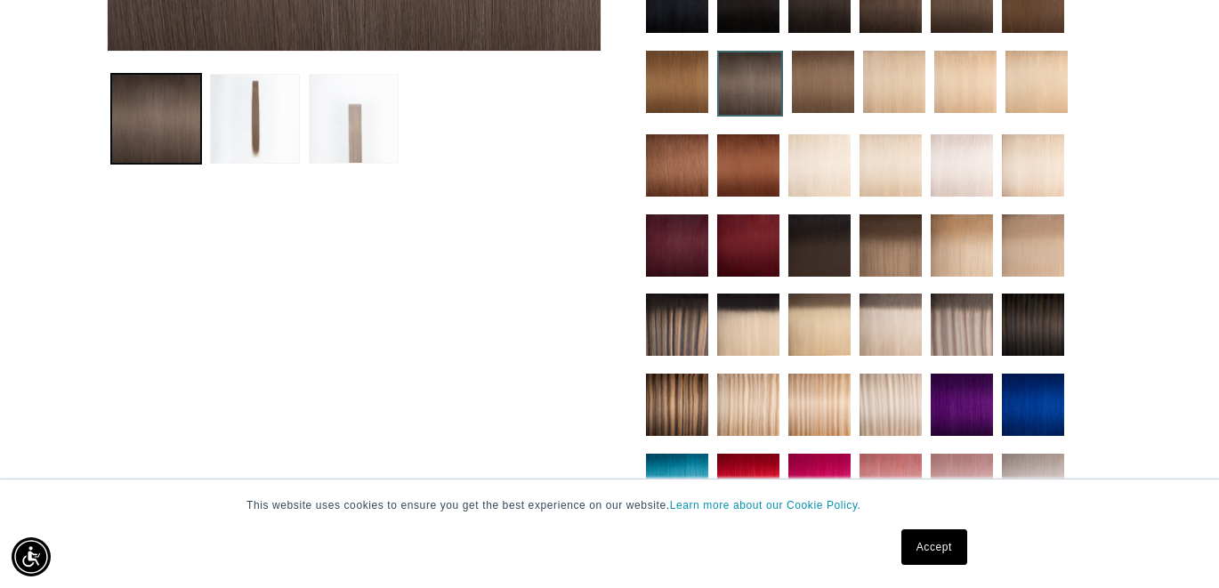
scroll to position [0, 1093]
click at [269, 98] on button "Load image 2 in gallery view" at bounding box center [255, 119] width 90 height 90
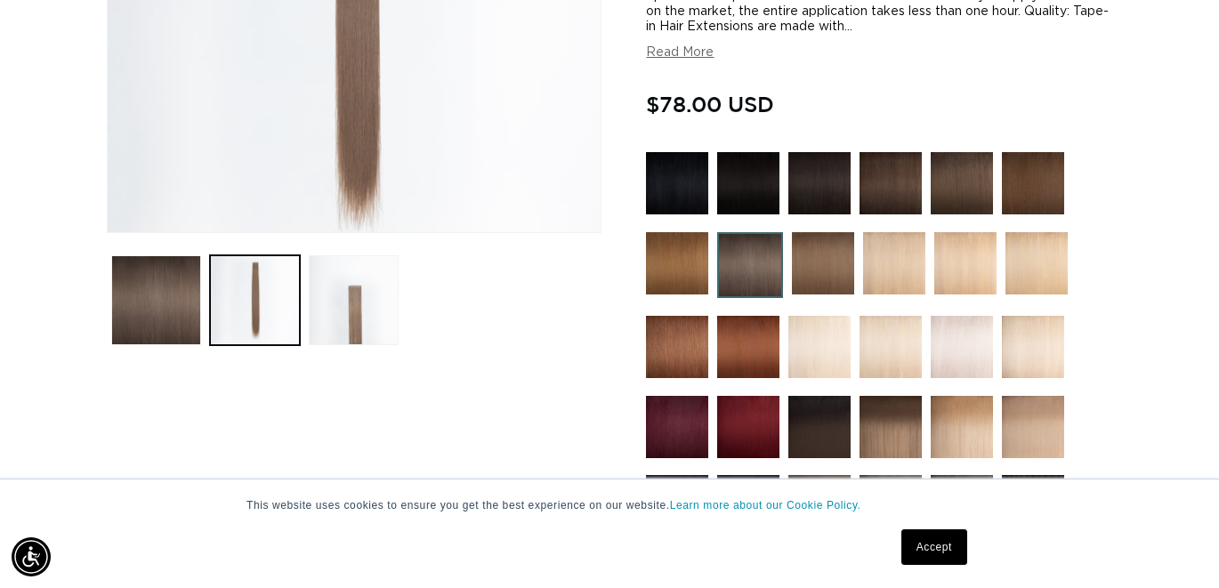
scroll to position [0, 2186]
click at [361, 288] on button "Load image 3 in gallery view" at bounding box center [354, 300] width 90 height 90
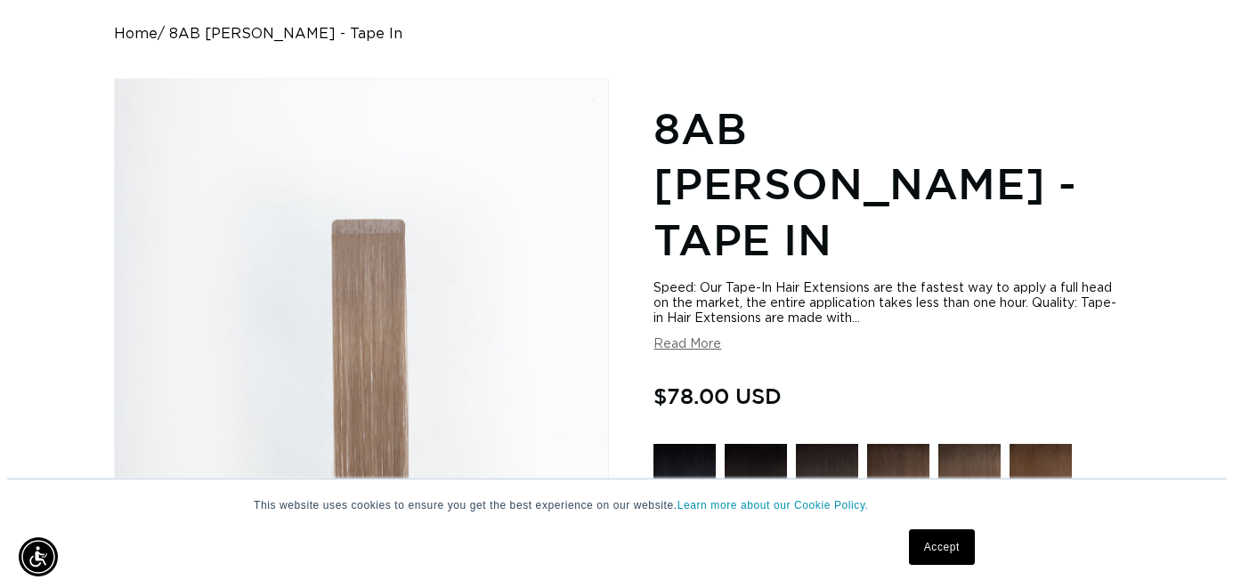
scroll to position [0, 0]
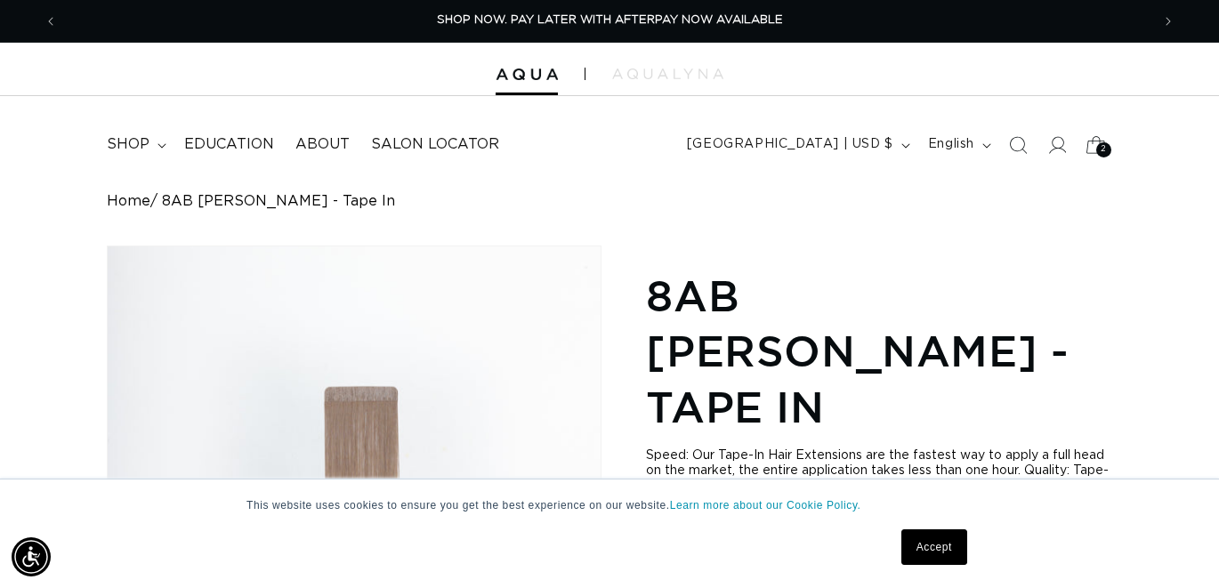
click at [1091, 146] on icon at bounding box center [1096, 145] width 42 height 42
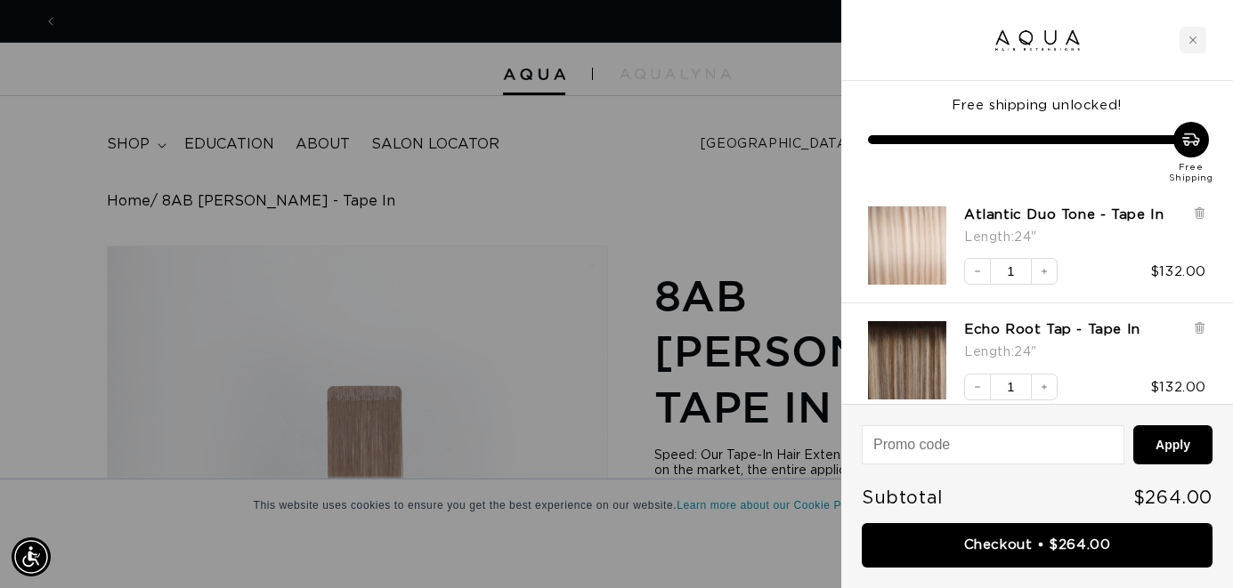
scroll to position [0, 2213]
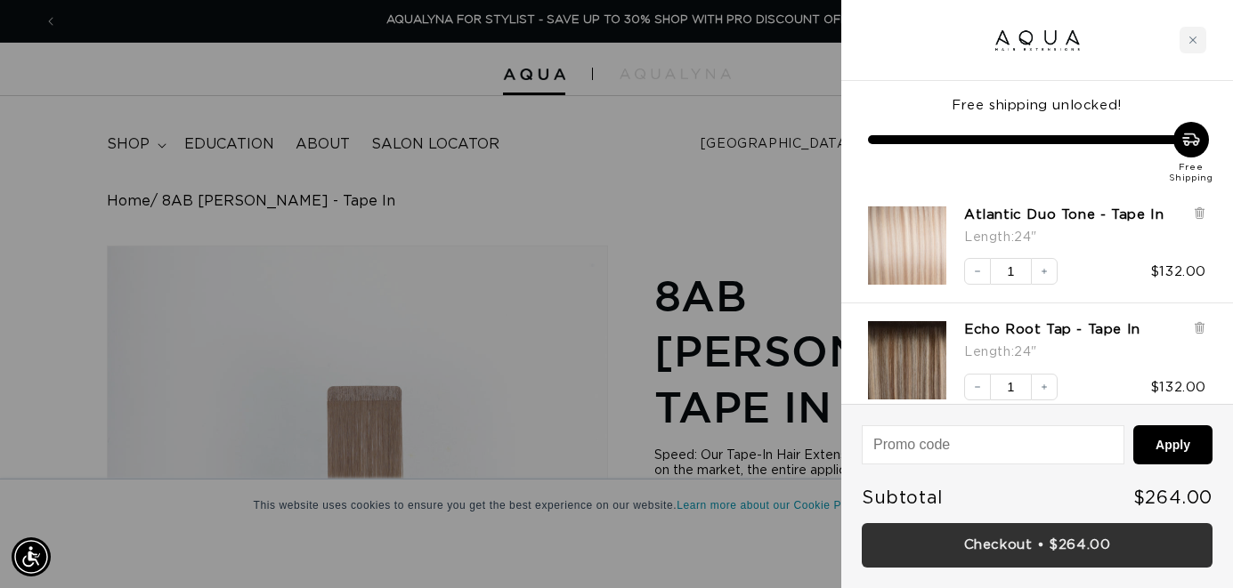
click at [1068, 548] on link "Checkout • $264.00" at bounding box center [1037, 545] width 351 height 45
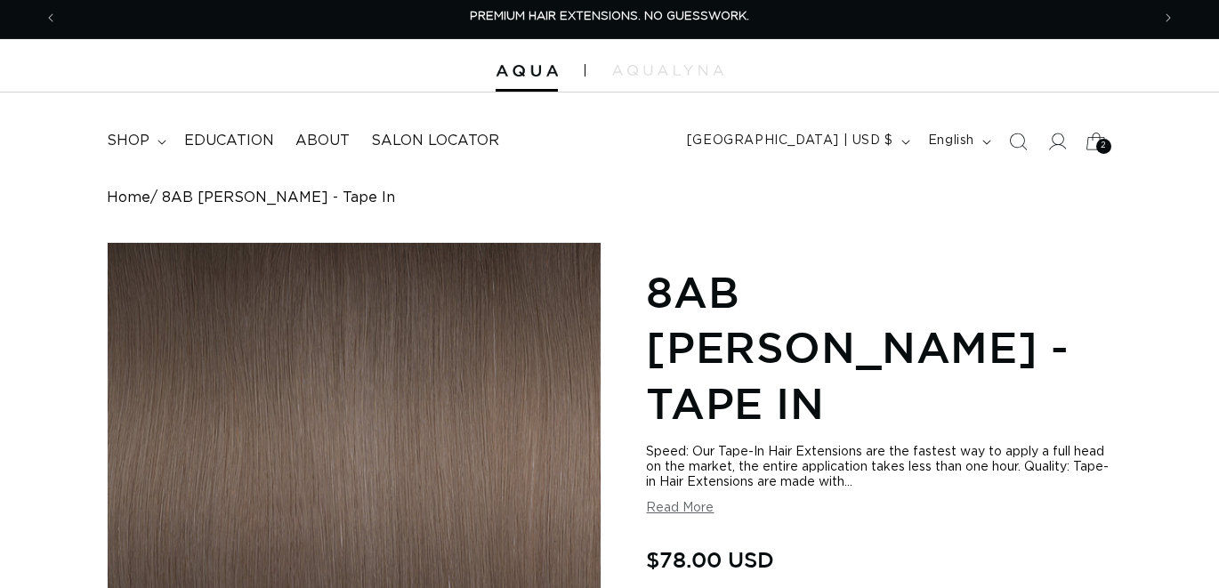
click at [1093, 140] on icon at bounding box center [1096, 141] width 42 height 42
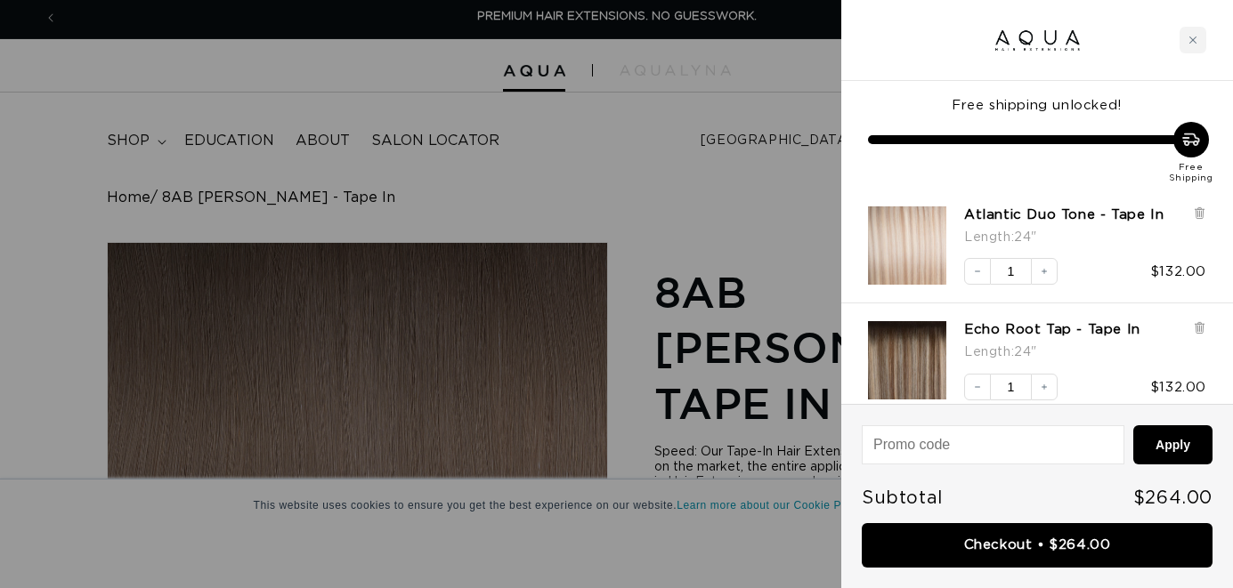
scroll to position [6, 0]
